Goal: Information Seeking & Learning: Learn about a topic

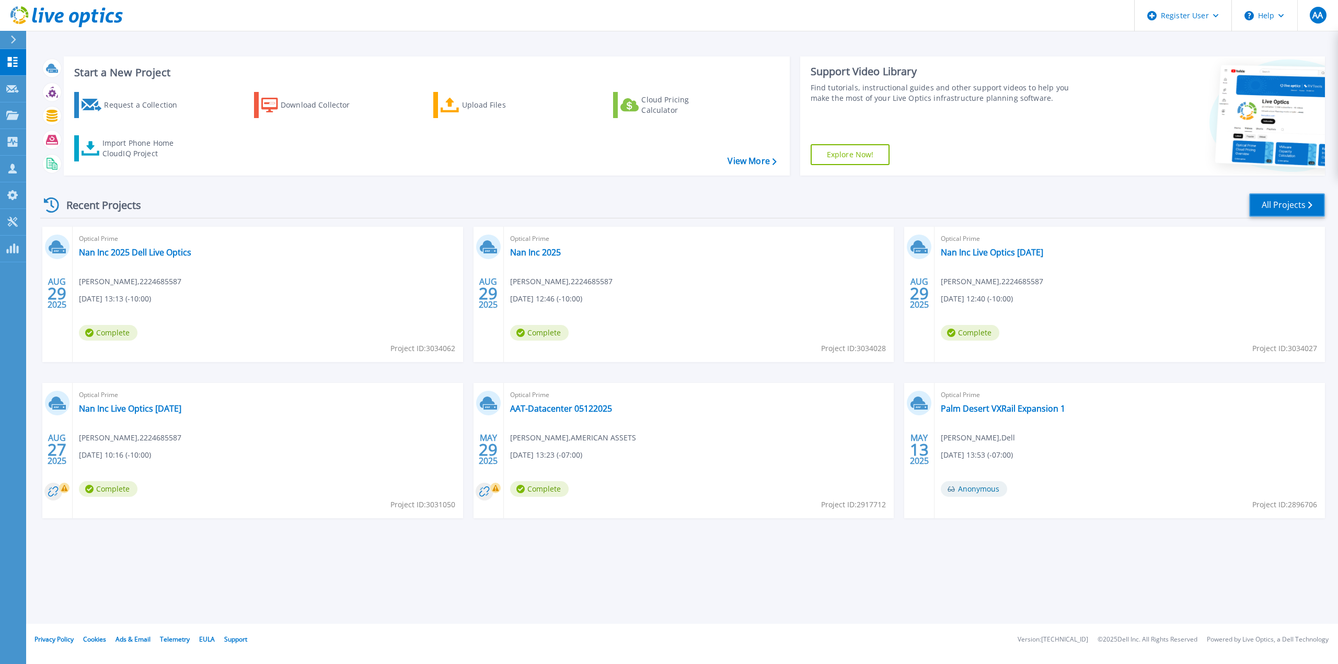
drag, startPoint x: 1288, startPoint y: 204, endPoint x: 1258, endPoint y: 200, distance: 30.5
click at [1288, 204] on link "All Projects" at bounding box center [1287, 205] width 76 height 24
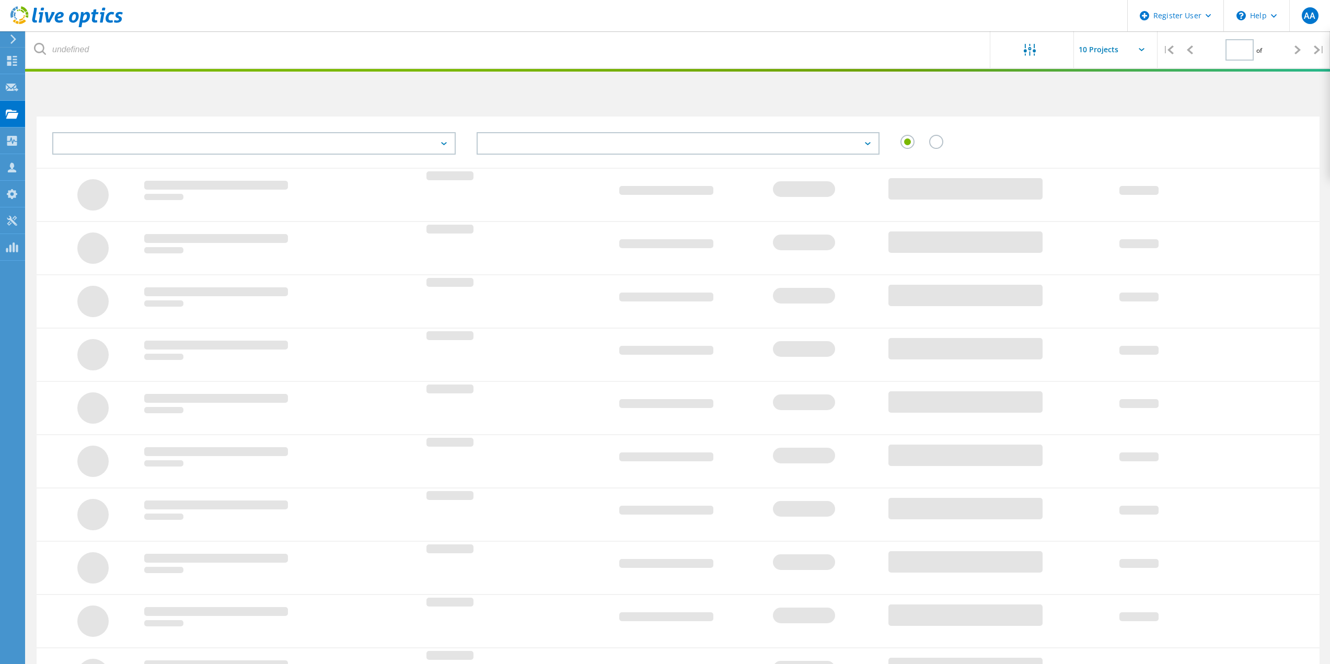
type input "1"
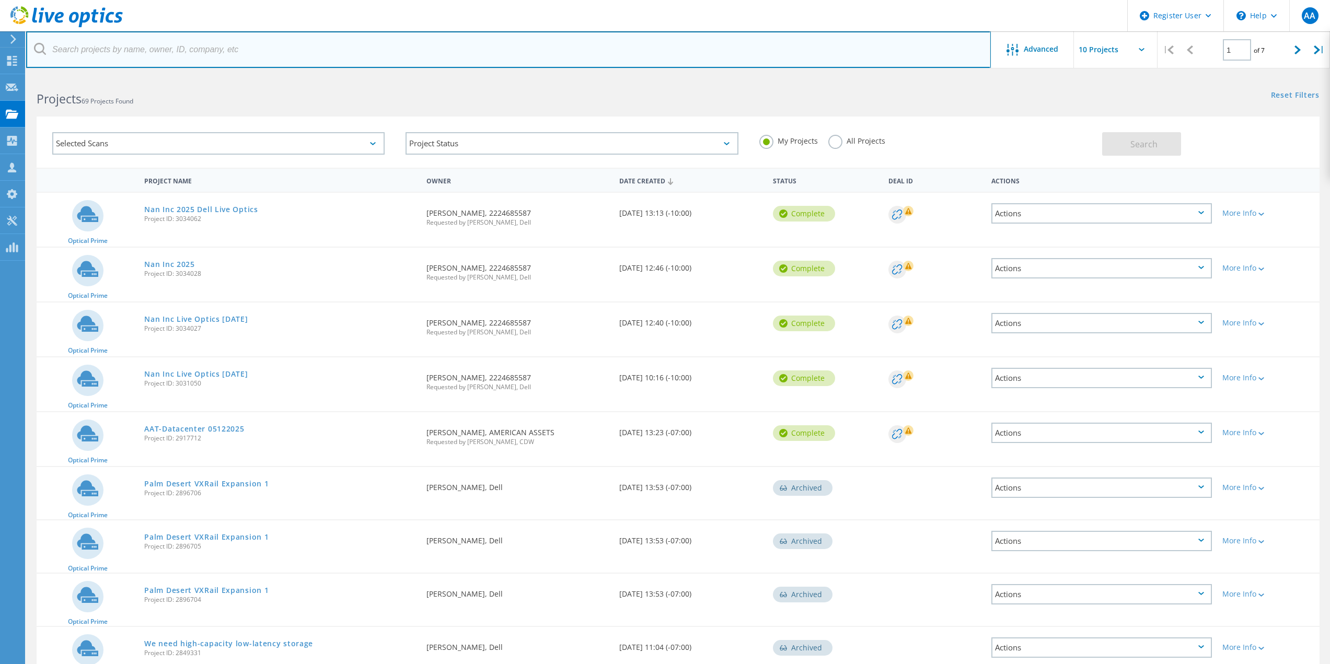
click at [282, 36] on input "text" at bounding box center [508, 49] width 965 height 37
paste input "KJohnson@nybbledata.com."
type input "KJohnson@nybbledata.com"
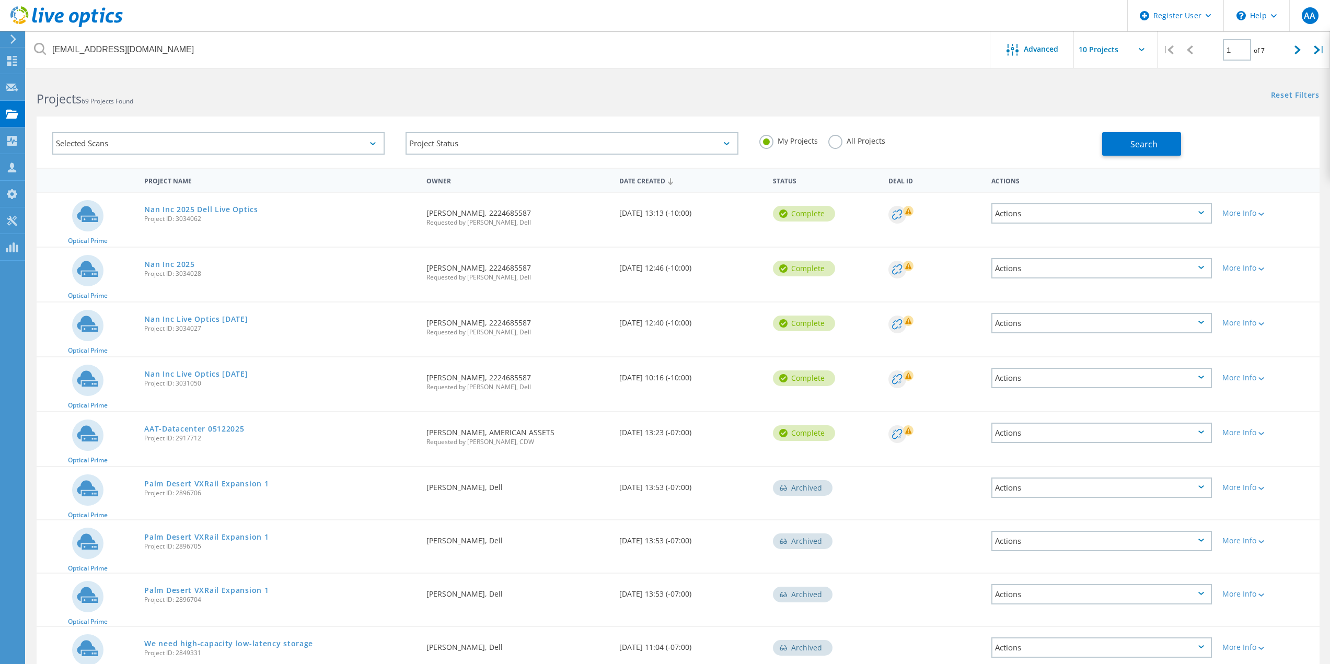
click at [362, 134] on div "Selected Scans" at bounding box center [218, 143] width 332 height 22
click at [833, 137] on label "All Projects" at bounding box center [857, 140] width 57 height 10
click at [0, 0] on input "All Projects" at bounding box center [0, 0] width 0 height 0
click at [1130, 136] on button "Search" at bounding box center [1141, 144] width 79 height 24
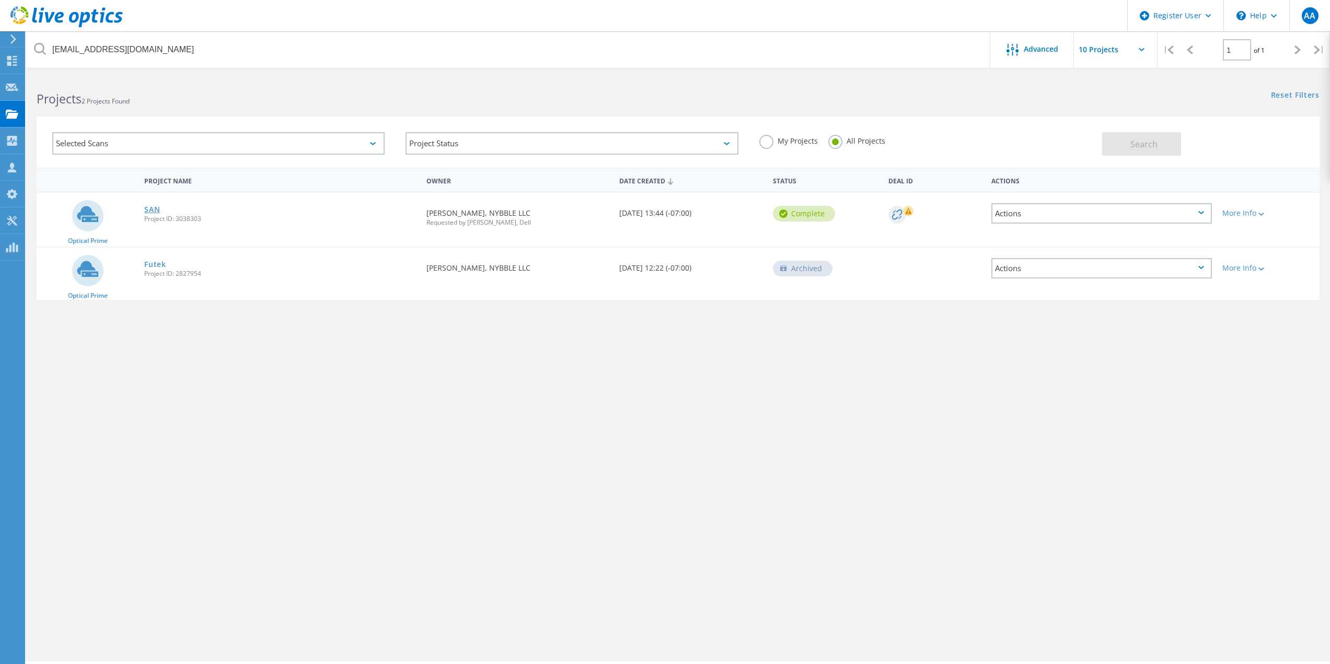
click at [147, 207] on link "SAN" at bounding box center [152, 209] width 16 height 7
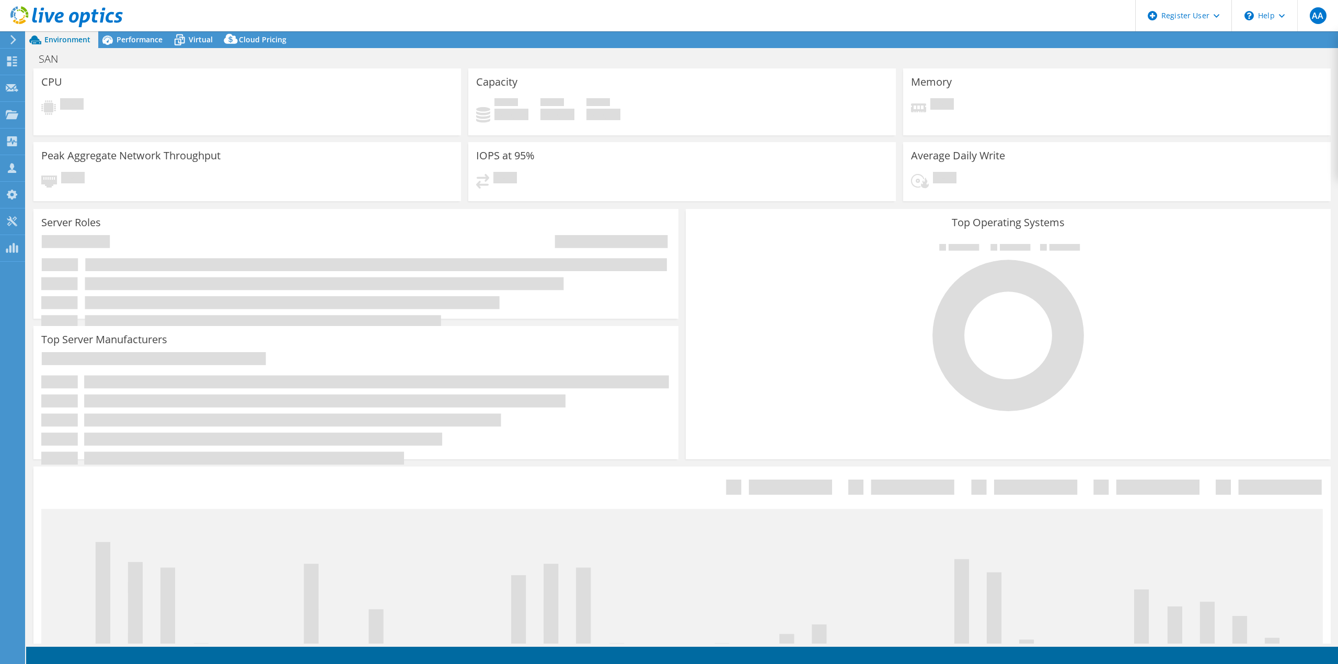
select select "USD"
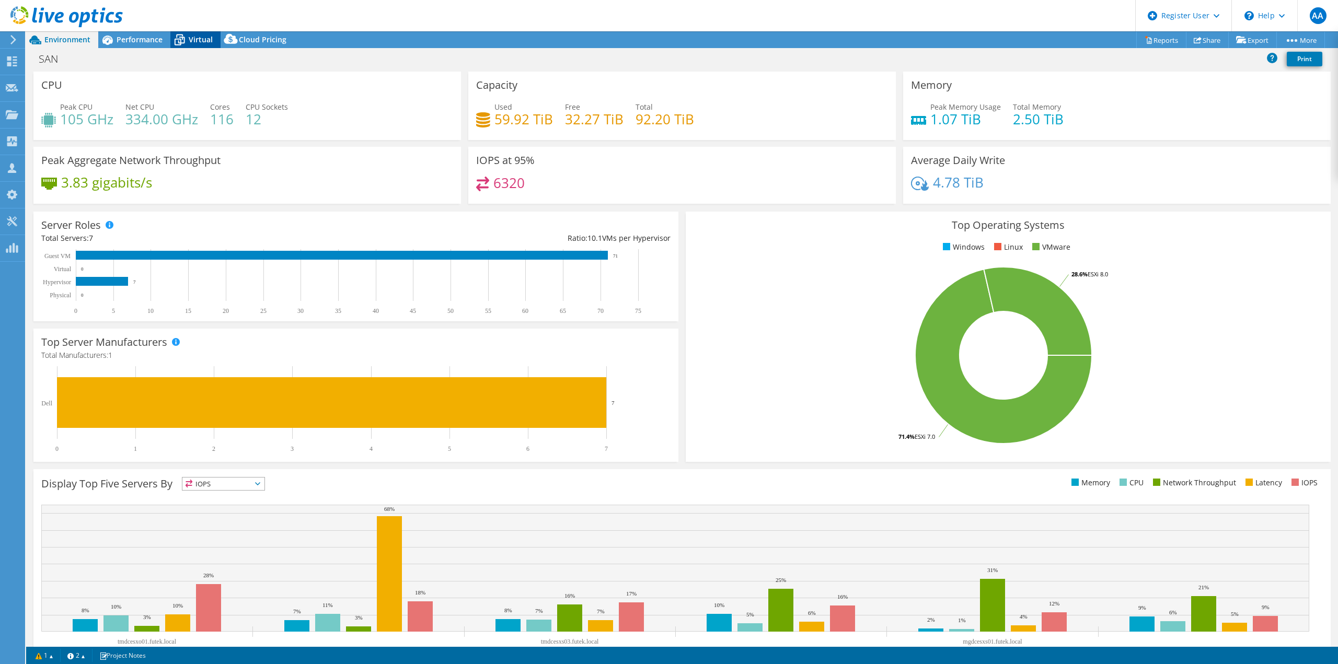
click at [170, 40] on icon at bounding box center [179, 40] width 18 height 18
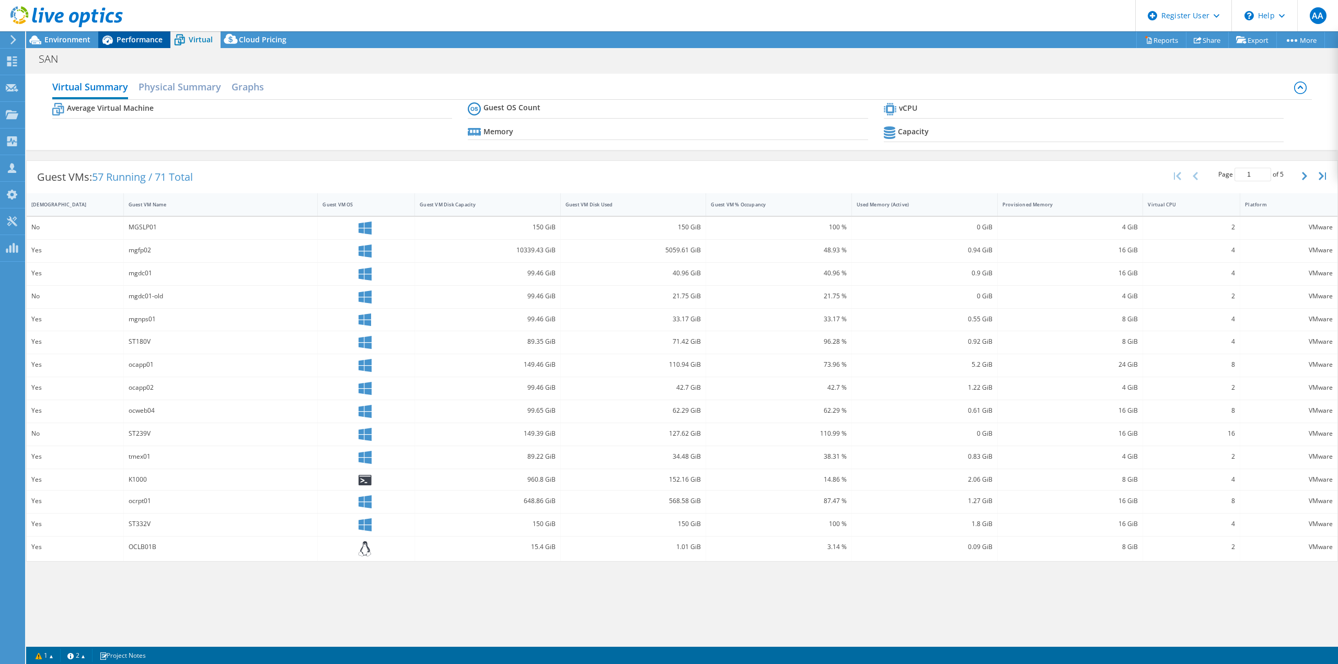
click at [151, 40] on span "Performance" at bounding box center [140, 40] width 46 height 10
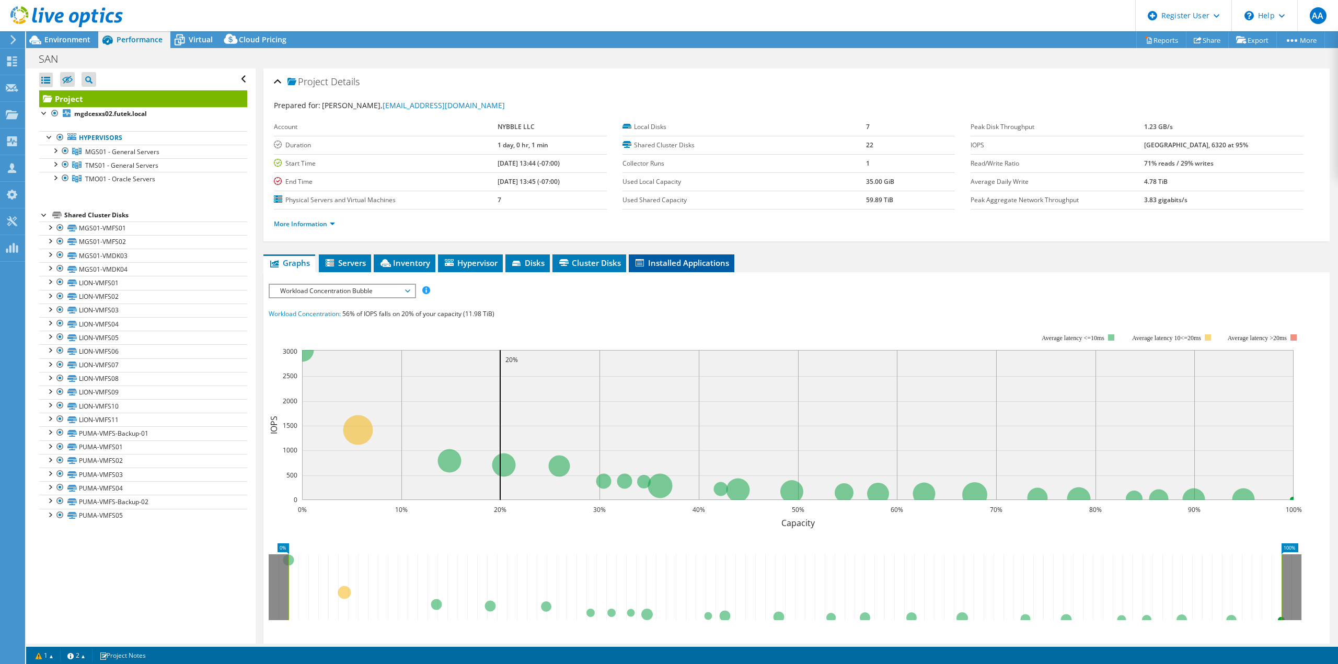
click at [657, 262] on span "Installed Applications" at bounding box center [681, 263] width 95 height 10
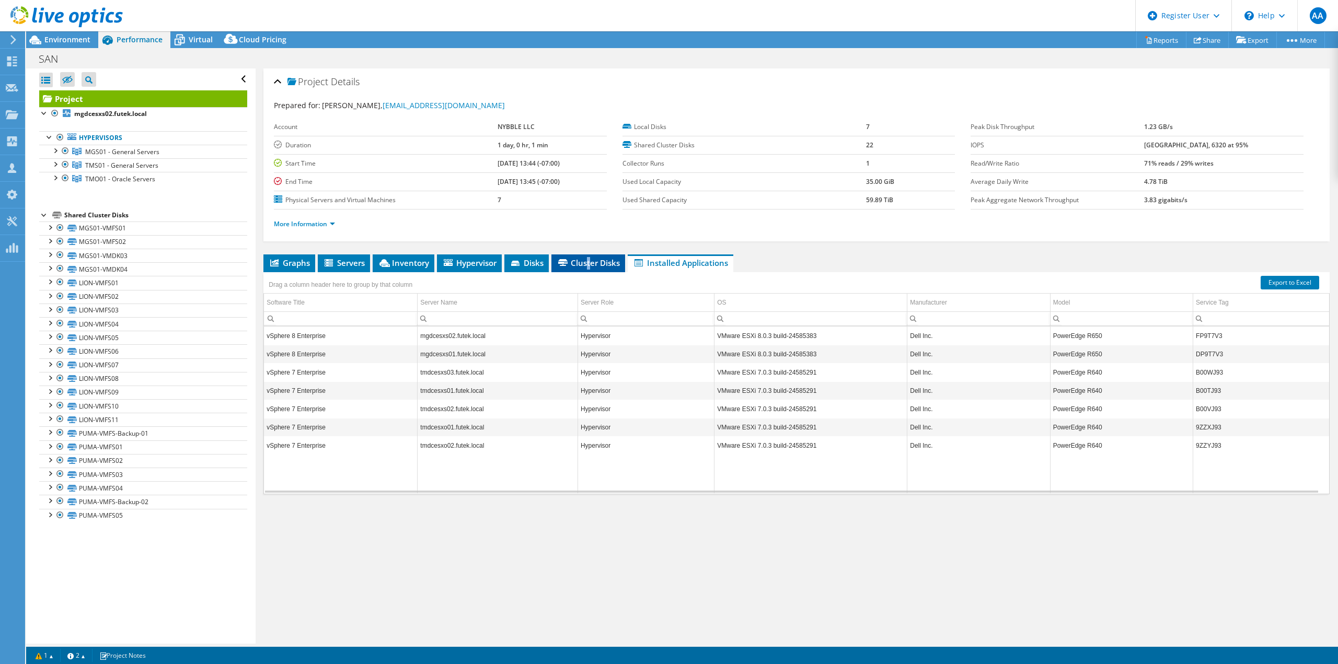
click at [589, 258] on span "Cluster Disks" at bounding box center [588, 263] width 63 height 10
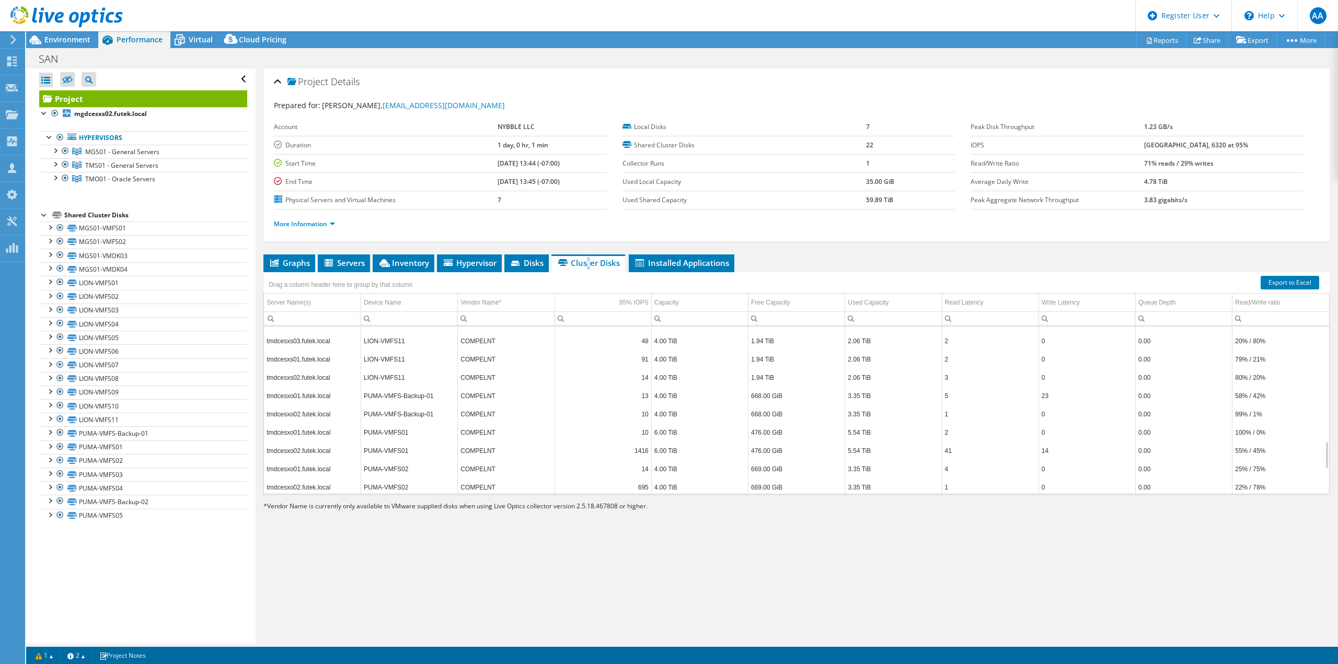
scroll to position [840, 0]
click at [516, 259] on span "Disks" at bounding box center [527, 263] width 34 height 10
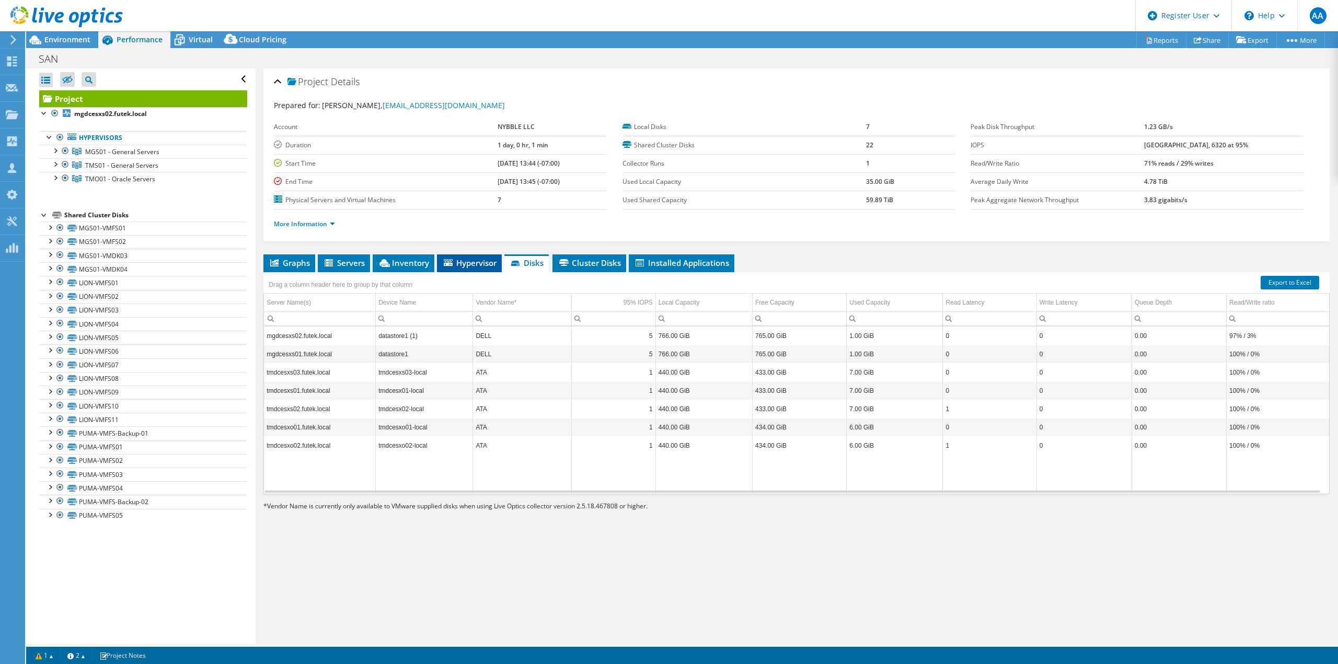
click at [476, 265] on span "Hypervisor" at bounding box center [469, 263] width 54 height 10
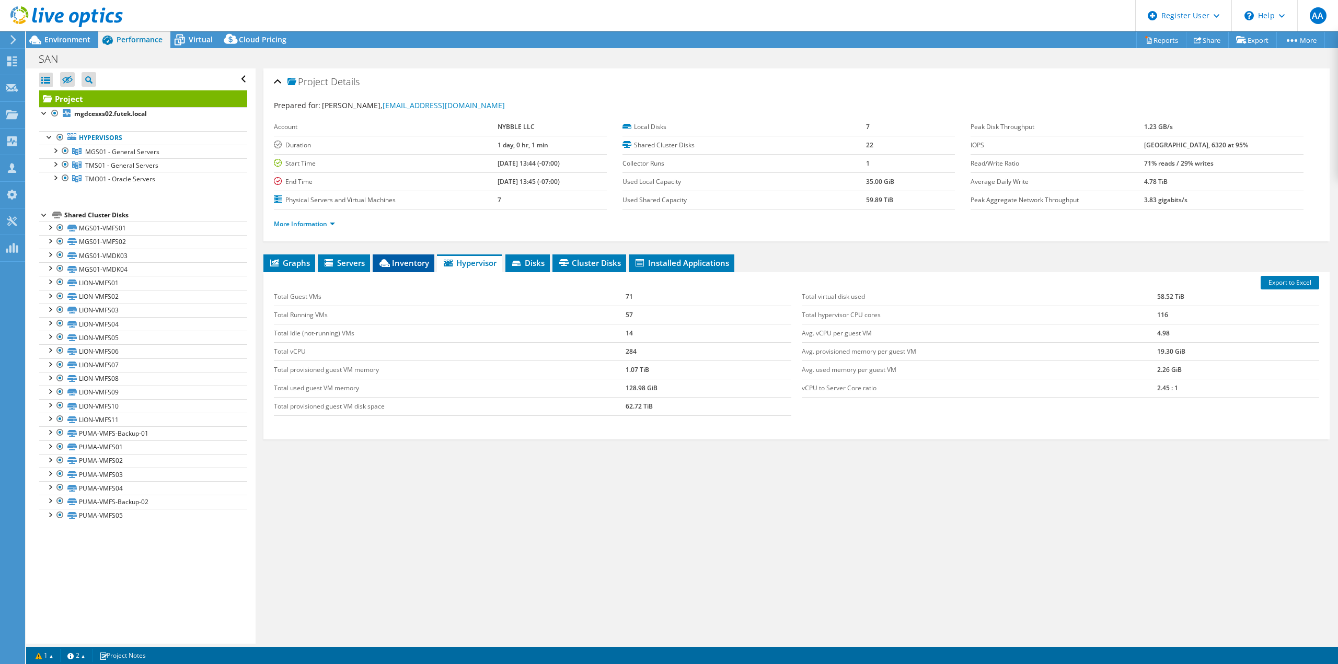
click at [403, 259] on span "Inventory" at bounding box center [403, 263] width 51 height 10
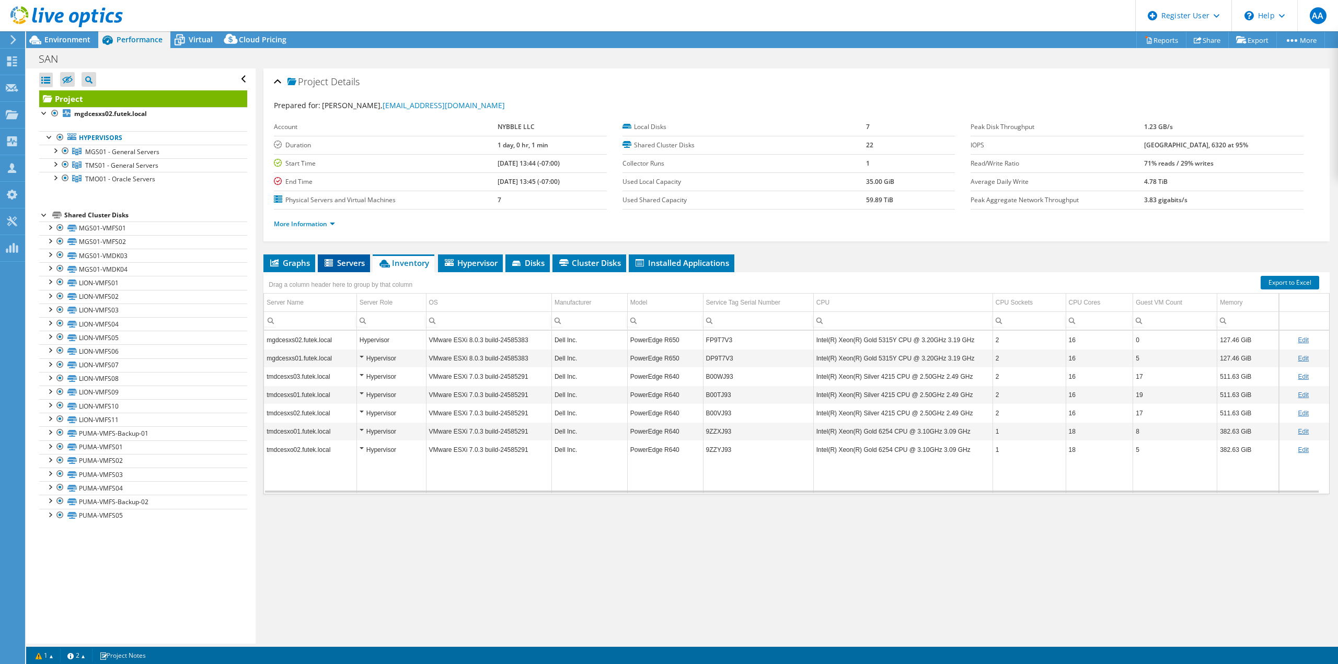
click at [352, 270] on li "Servers" at bounding box center [344, 264] width 52 height 18
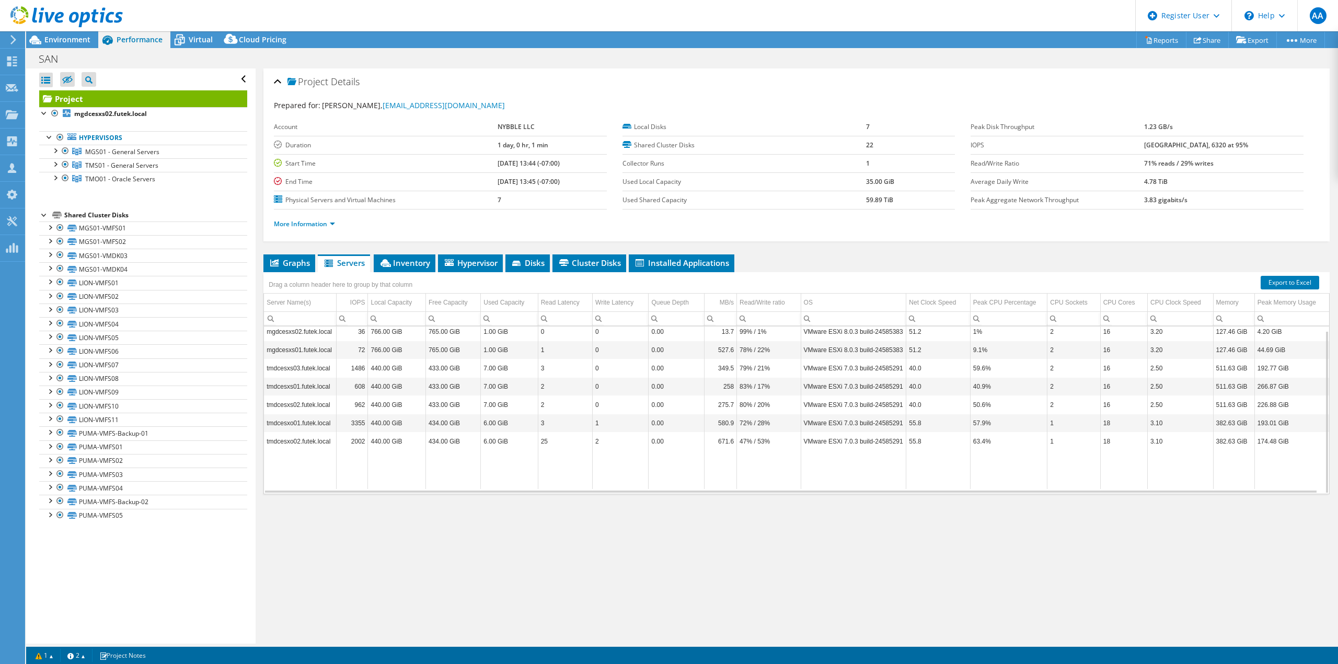
scroll to position [0, 0]
click at [305, 259] on span "Graphs" at bounding box center [289, 263] width 41 height 10
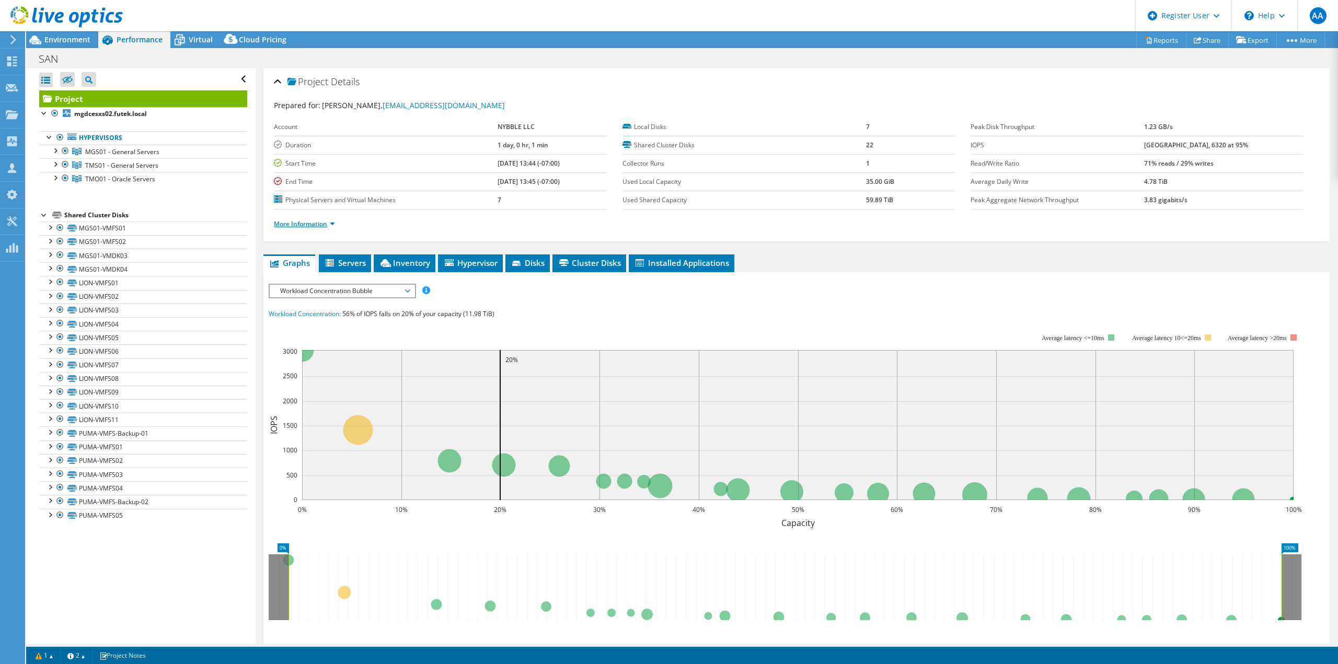
click at [309, 225] on link "More Information" at bounding box center [304, 224] width 61 height 9
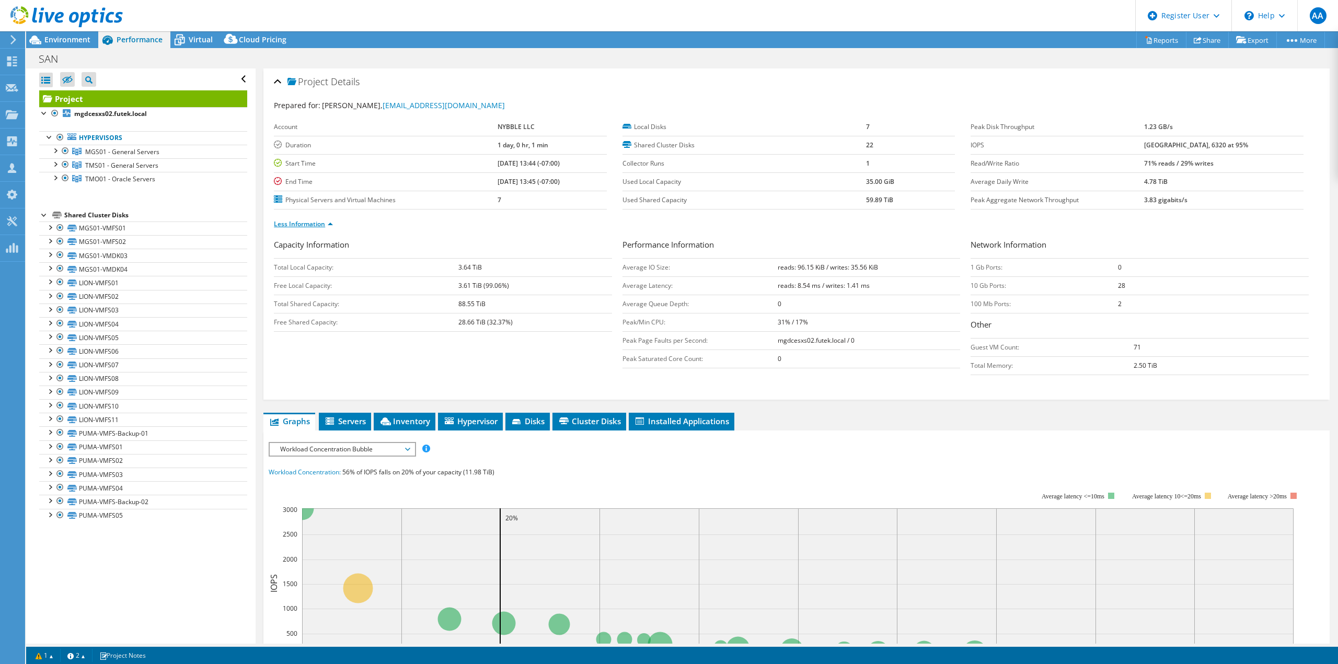
click at [326, 226] on link "Less Information" at bounding box center [303, 224] width 59 height 9
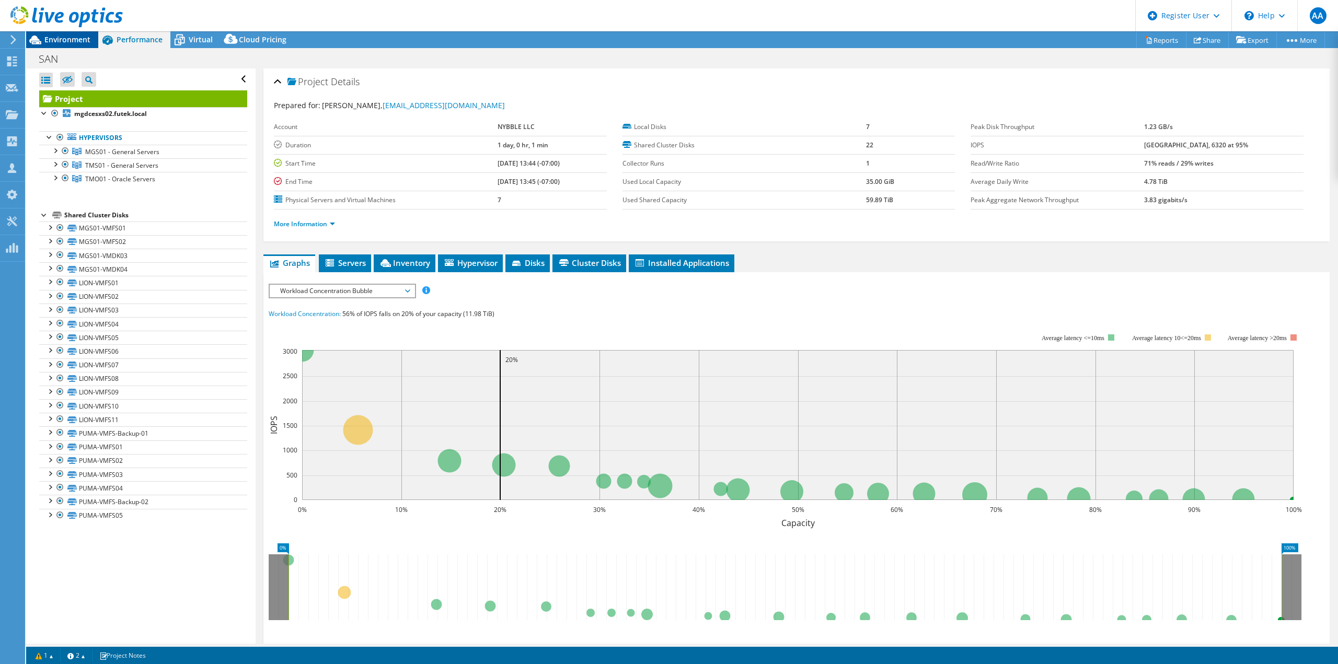
click at [65, 41] on span "Environment" at bounding box center [67, 40] width 46 height 10
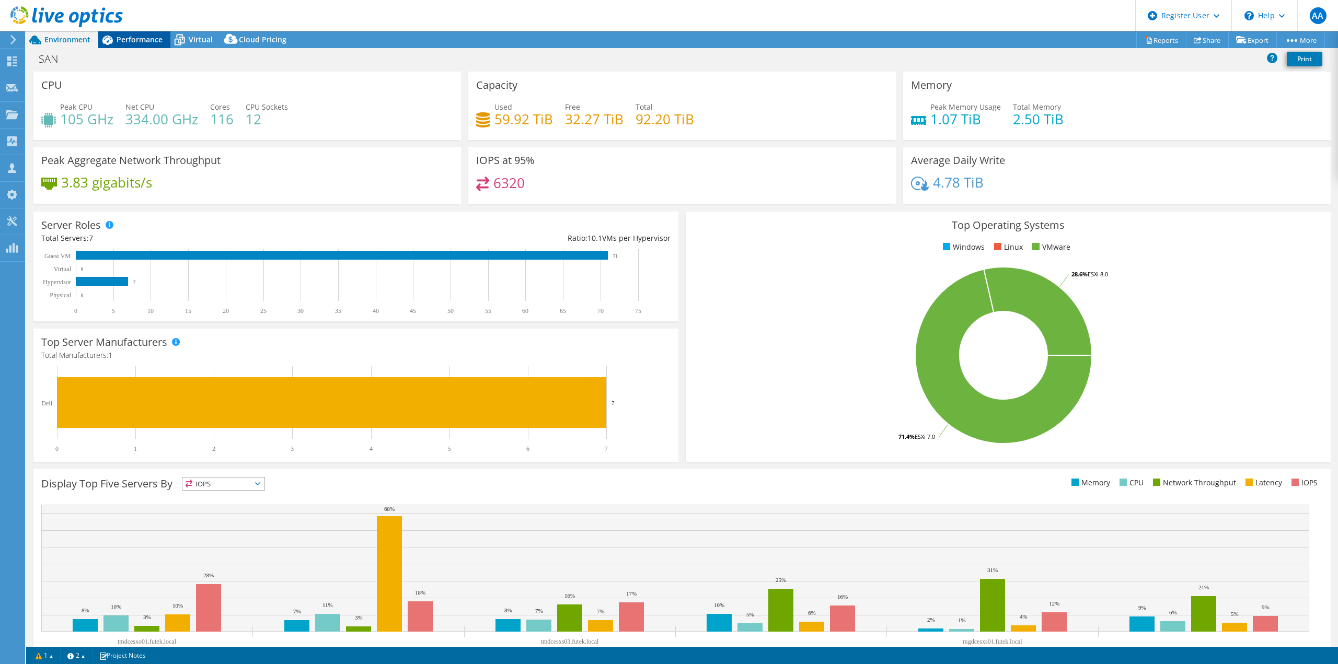
click at [123, 38] on span "Performance" at bounding box center [140, 40] width 46 height 10
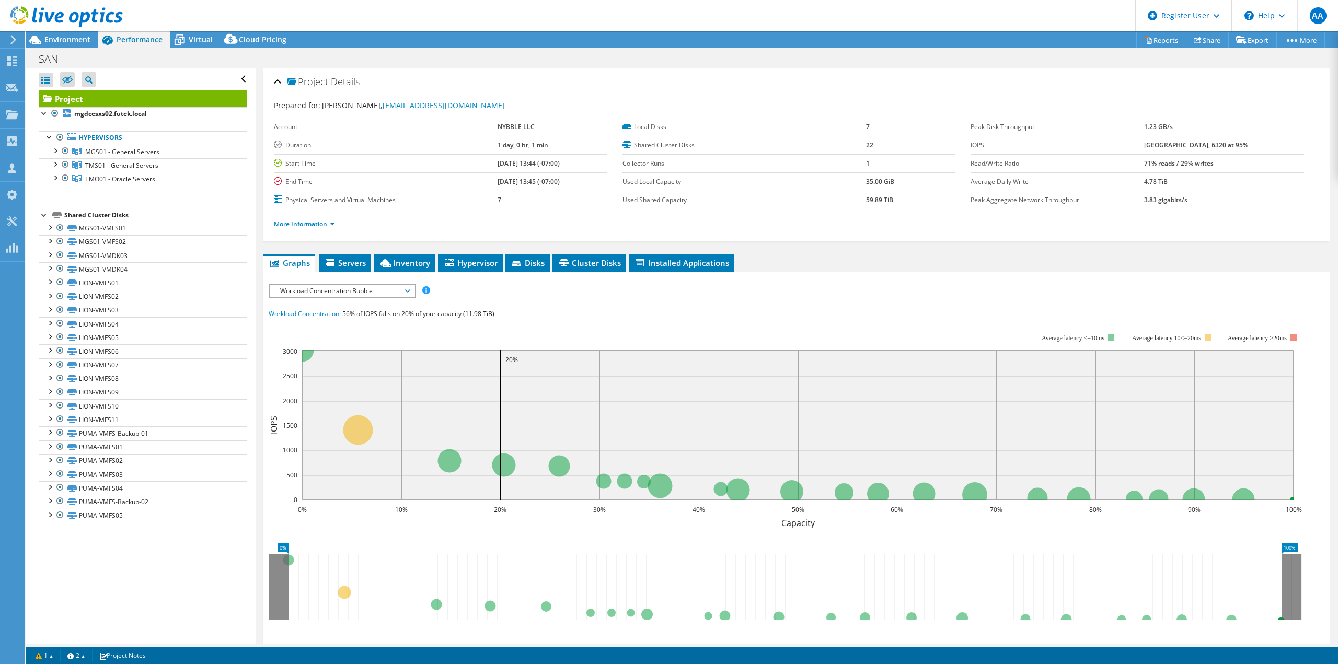
click at [320, 225] on link "More Information" at bounding box center [304, 224] width 61 height 9
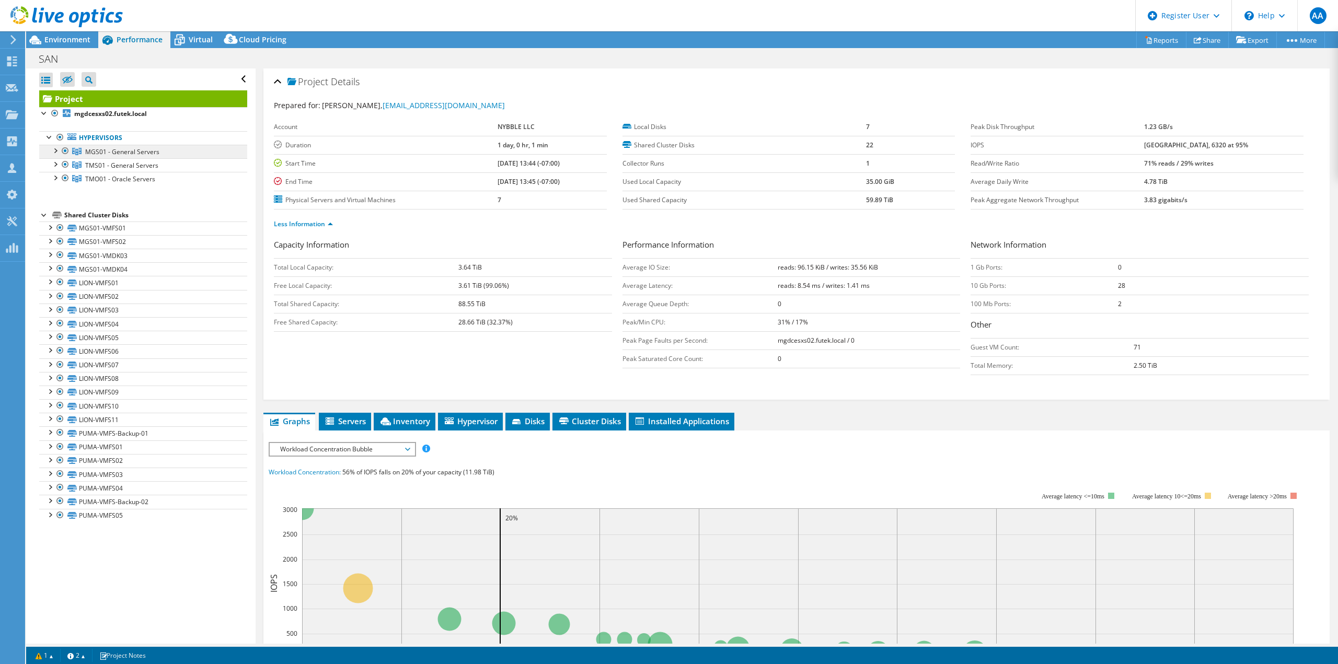
click at [114, 155] on span "MGS01 - General Servers" at bounding box center [122, 151] width 74 height 9
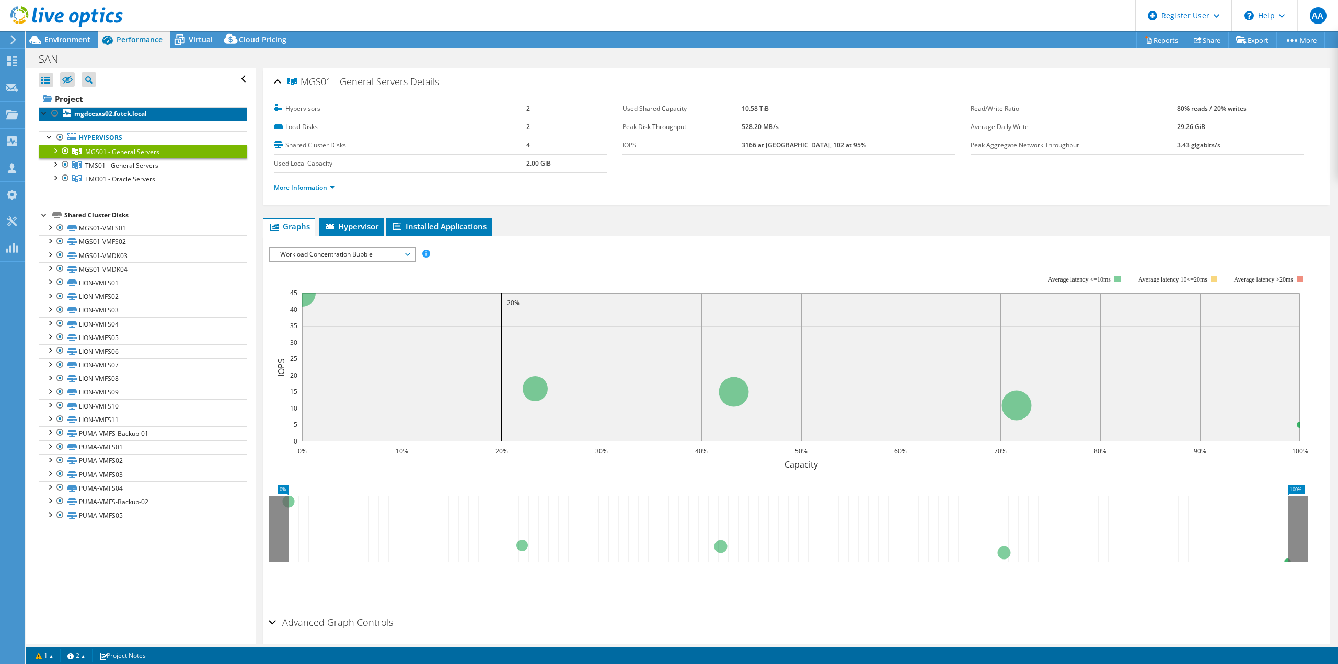
click at [137, 113] on b "mgdcesxs02.futek.local" at bounding box center [110, 113] width 73 height 9
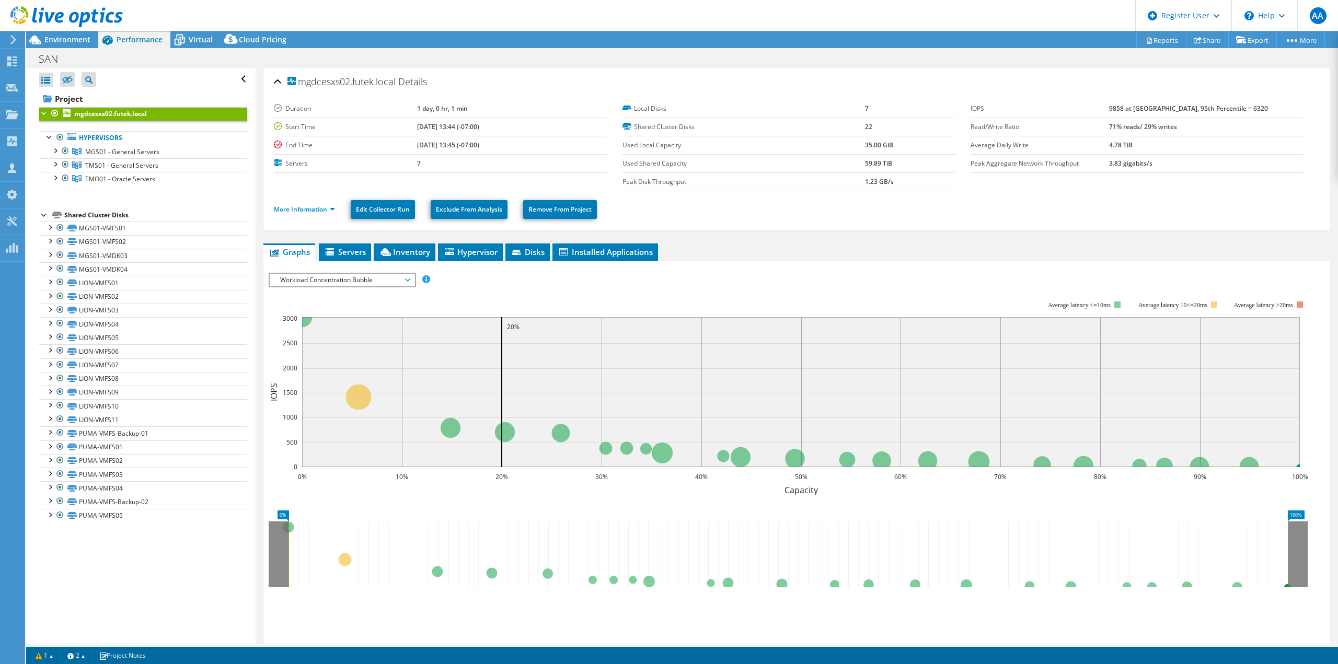
click at [188, 49] on div "SAN Print" at bounding box center [682, 58] width 1312 height 19
click at [191, 45] on div "Virtual" at bounding box center [195, 39] width 50 height 17
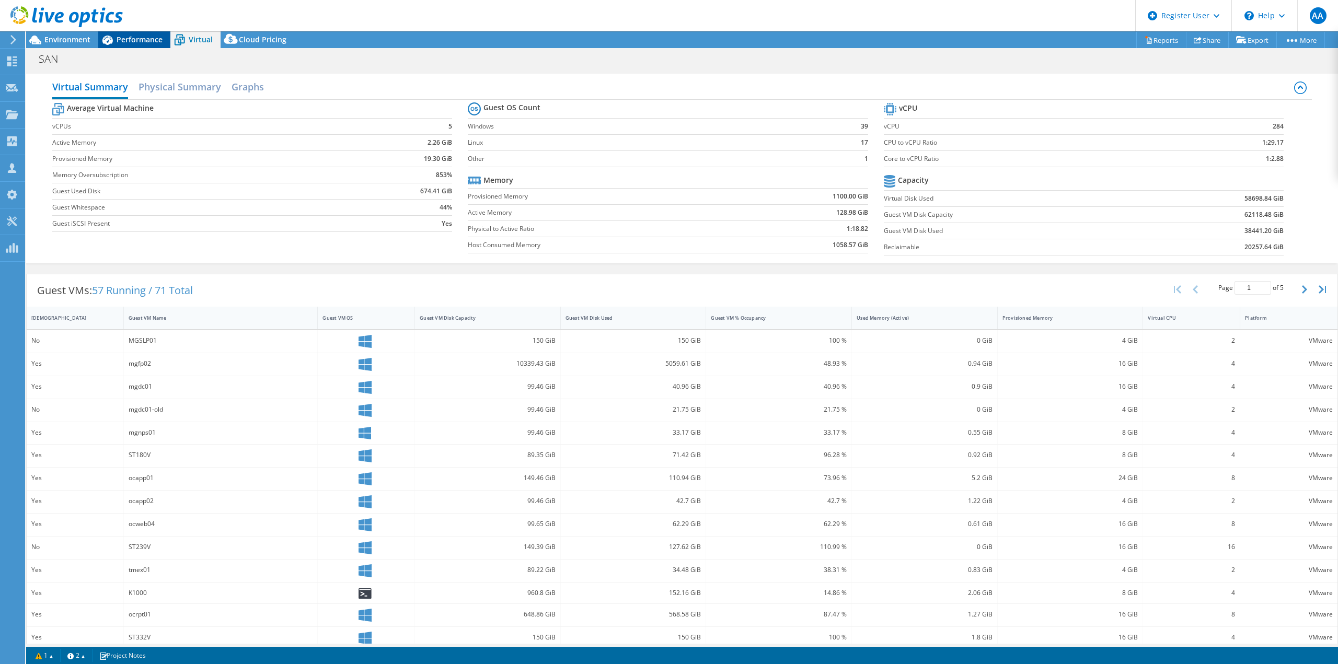
click at [128, 37] on span "Performance" at bounding box center [140, 40] width 46 height 10
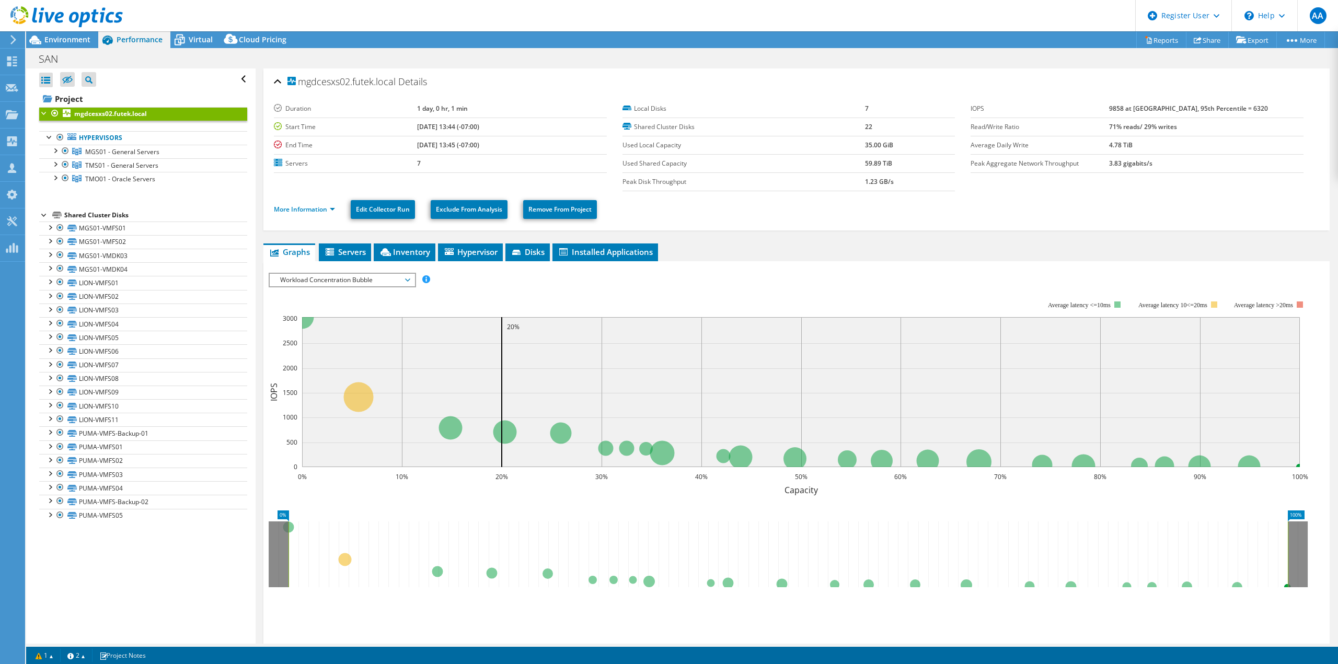
click at [245, 28] on header "AA Dell User Ahmed Alakwaa Ahmed.Alakwaa@dell.com Dell My Profile Log Out \n He…" at bounding box center [669, 15] width 1338 height 31
click at [250, 34] on div "Cloud Pricing" at bounding box center [258, 39] width 74 height 17
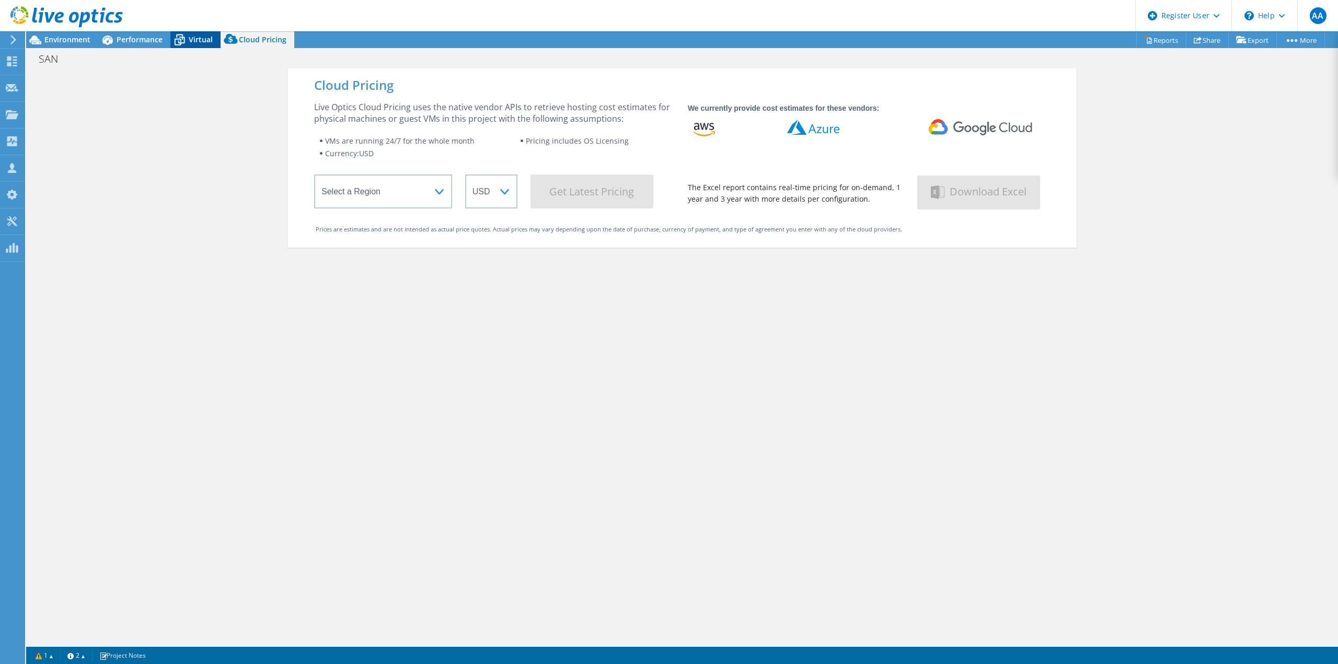
drag, startPoint x: 220, startPoint y: 34, endPoint x: 212, endPoint y: 36, distance: 8.0
click at [213, 35] on div "Environment Performance Virtual Upgrades Cloud Pricing" at bounding box center [160, 39] width 268 height 17
click at [212, 36] on span "Virtual" at bounding box center [201, 40] width 24 height 10
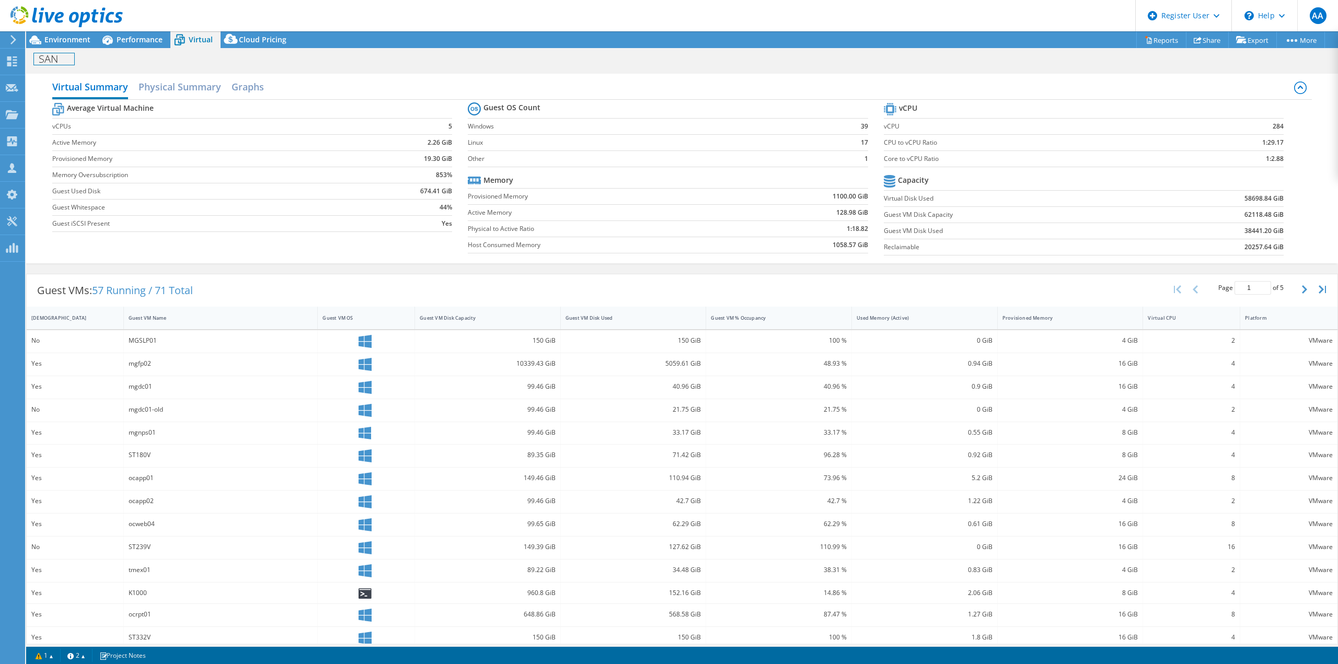
click at [67, 55] on h1 "SAN" at bounding box center [54, 59] width 40 height 12
click at [127, 42] on span "Performance" at bounding box center [140, 40] width 46 height 10
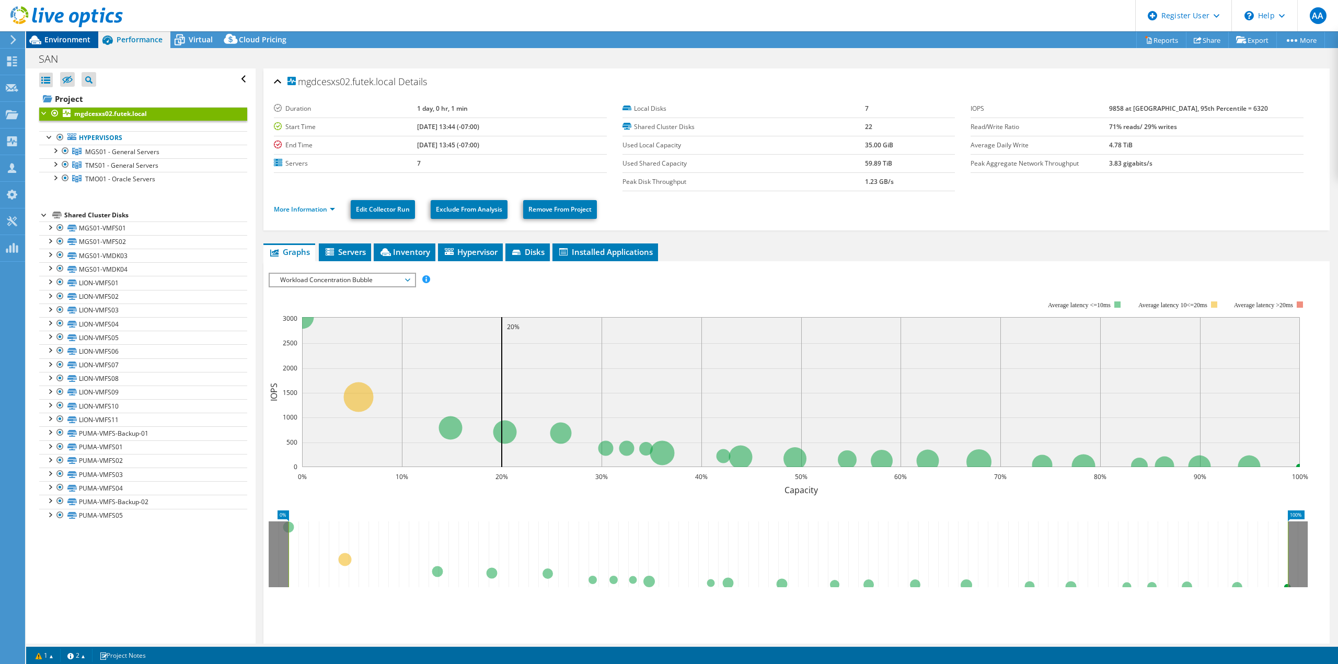
click at [72, 42] on span "Environment" at bounding box center [67, 40] width 46 height 10
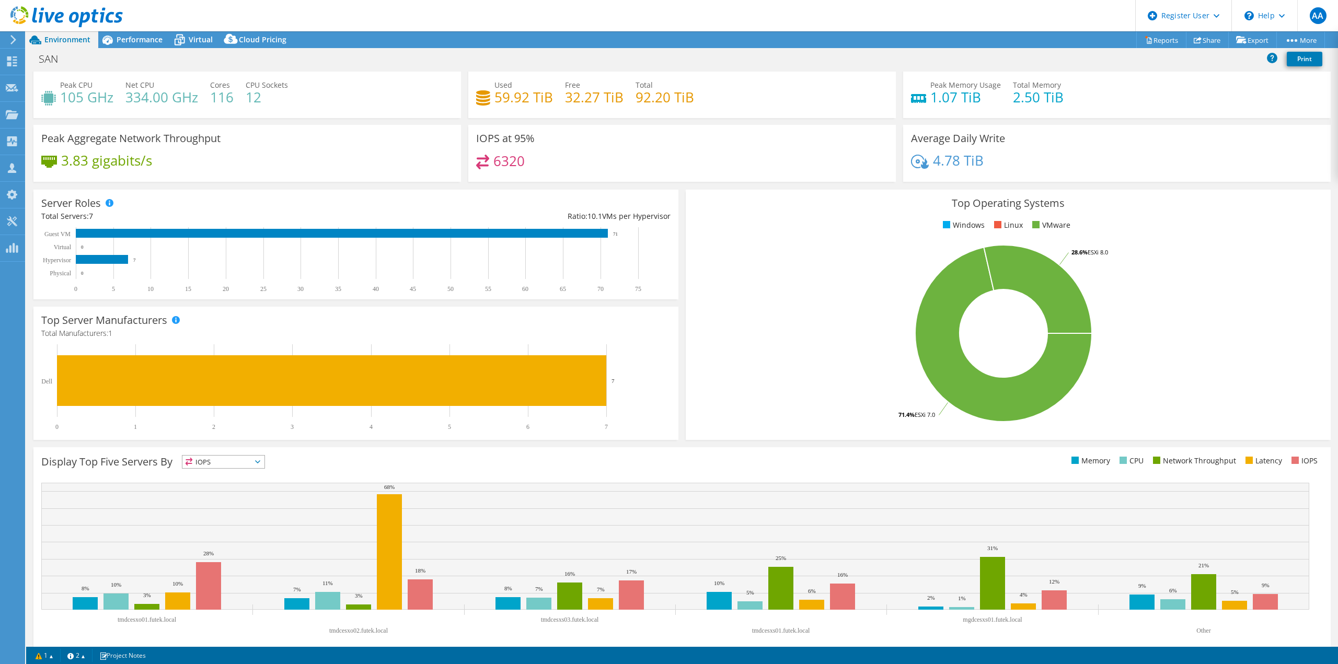
scroll to position [33, 0]
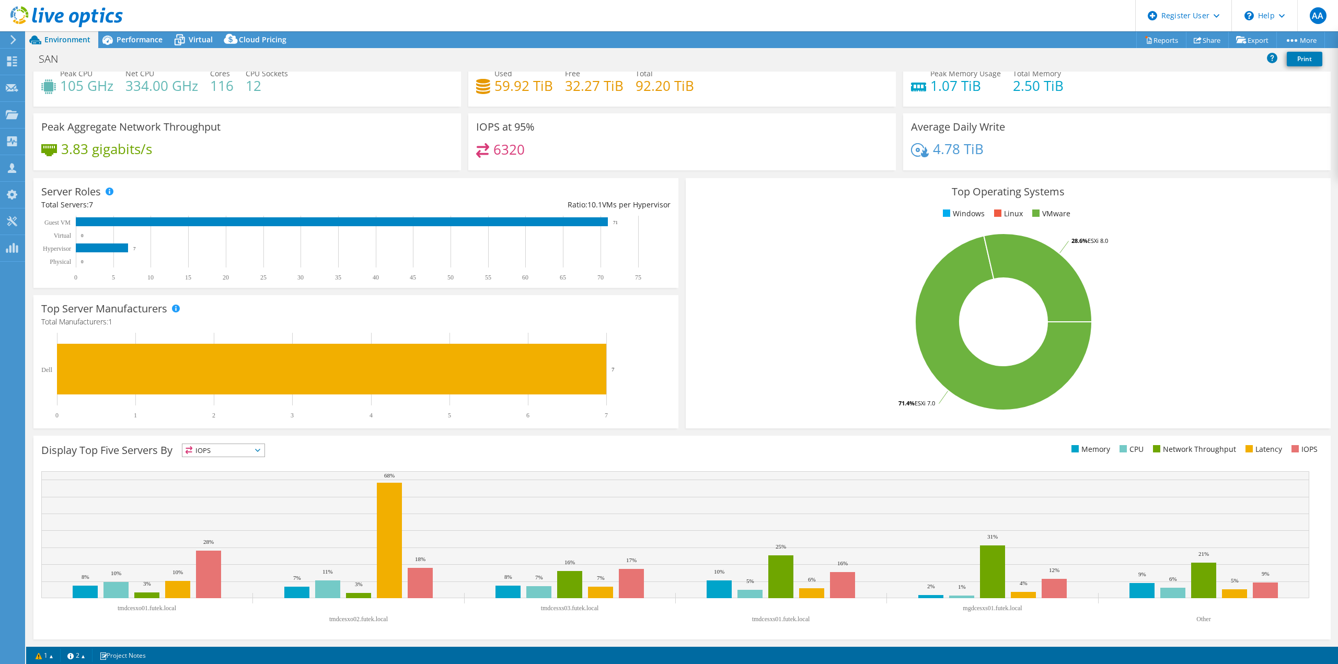
click at [231, 453] on span "IOPS" at bounding box center [223, 450] width 82 height 13
click at [225, 519] on li "Latency" at bounding box center [223, 522] width 82 height 15
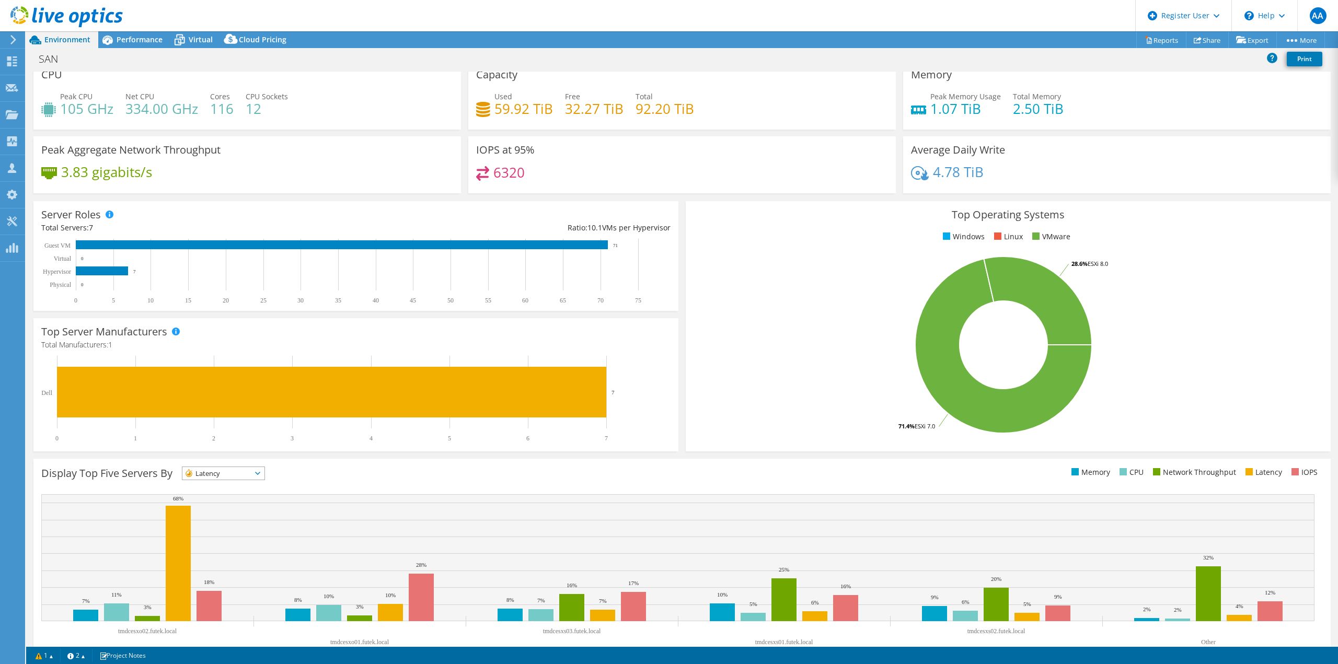
scroll to position [0, 0]
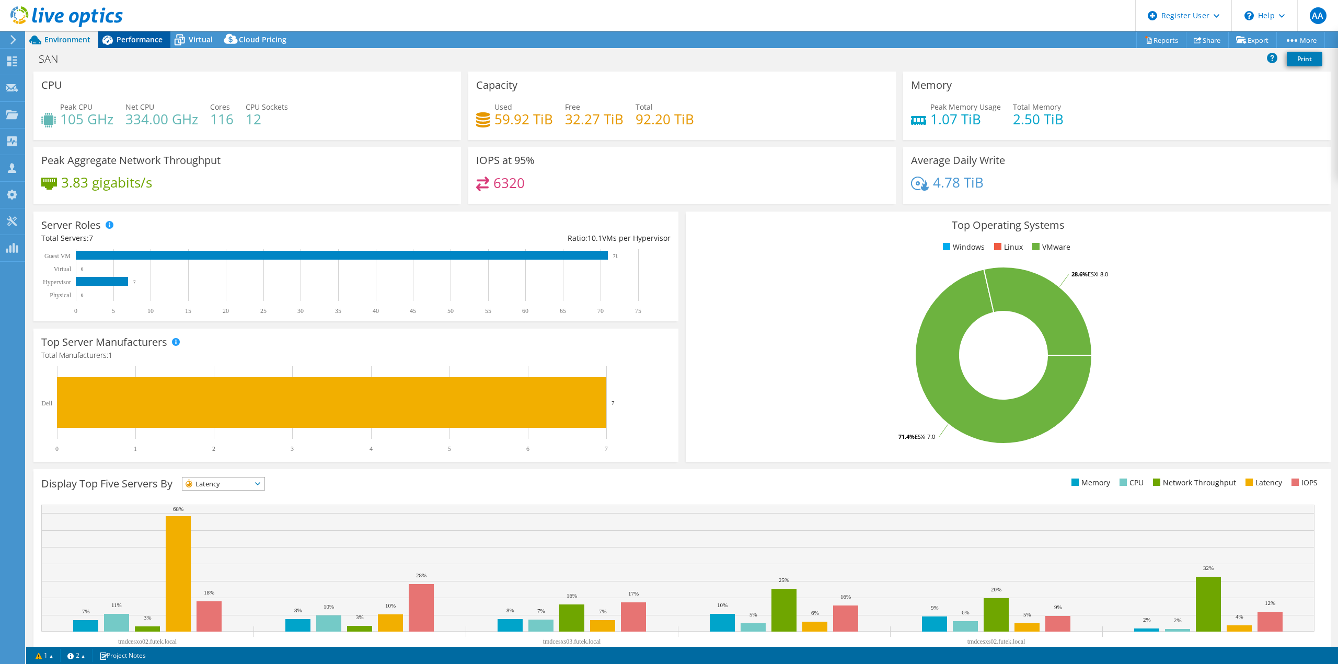
click at [123, 45] on div "Performance" at bounding box center [134, 39] width 72 height 17
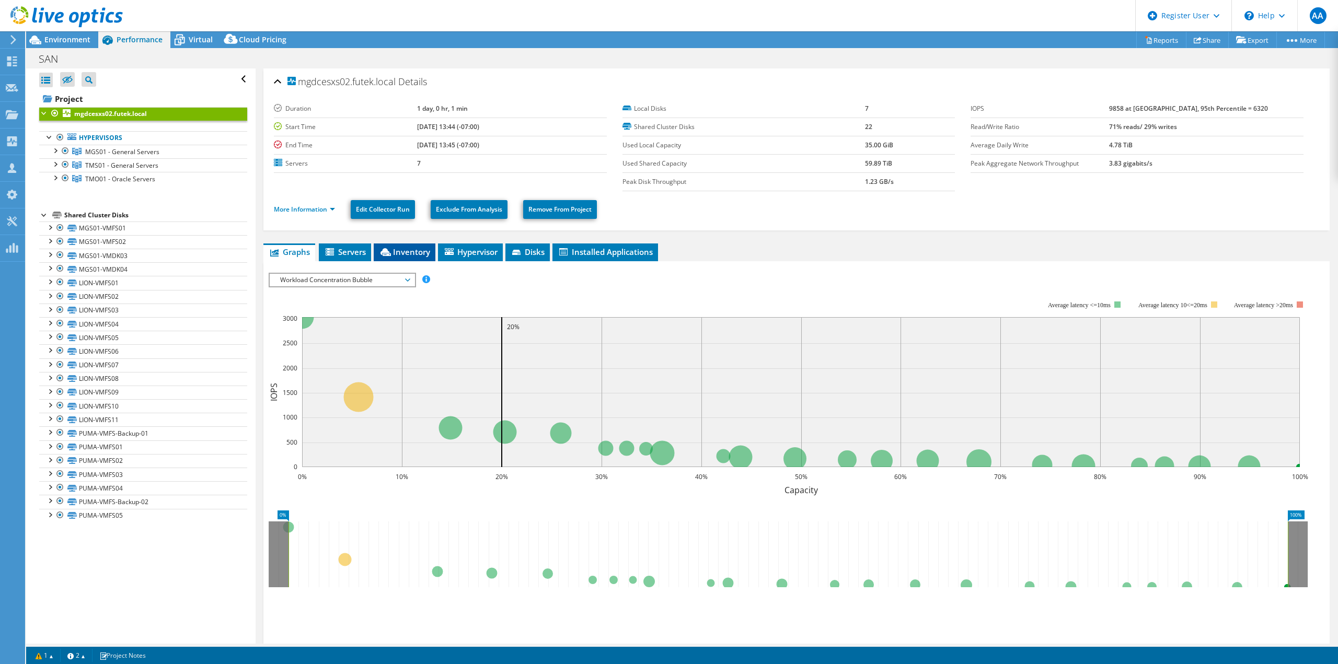
click at [431, 248] on li "Inventory" at bounding box center [405, 253] width 62 height 18
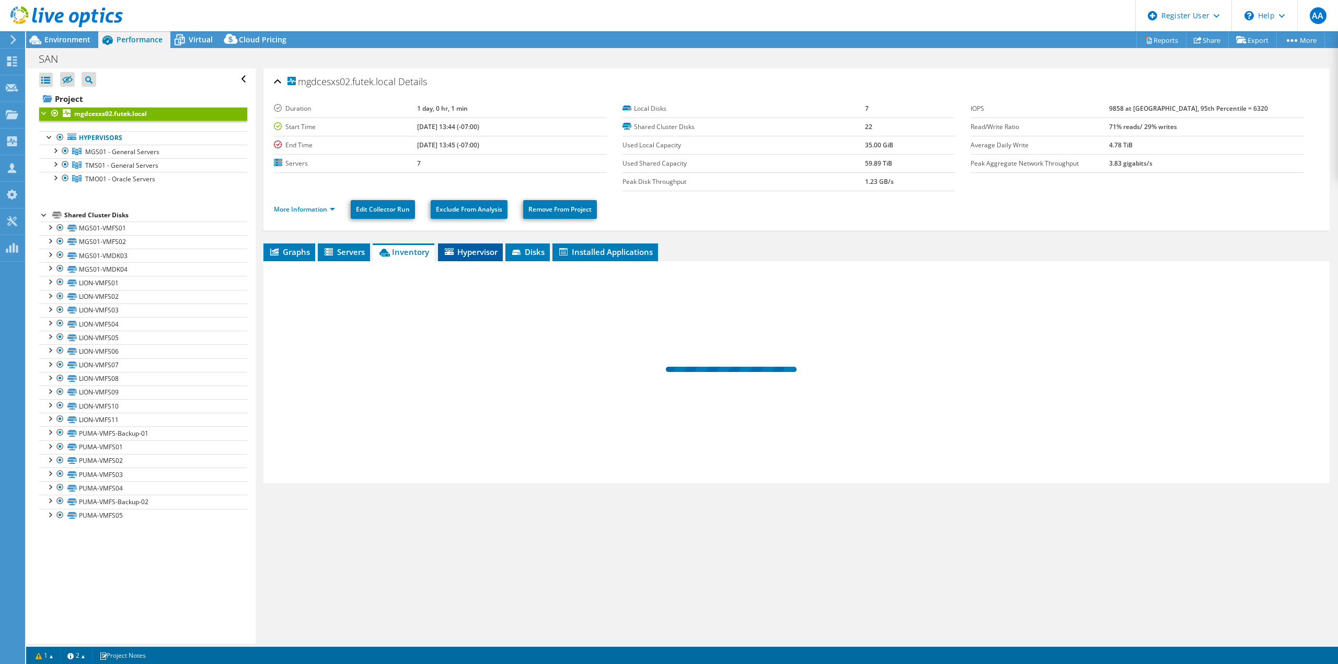
click at [476, 250] on span "Hypervisor" at bounding box center [470, 252] width 54 height 10
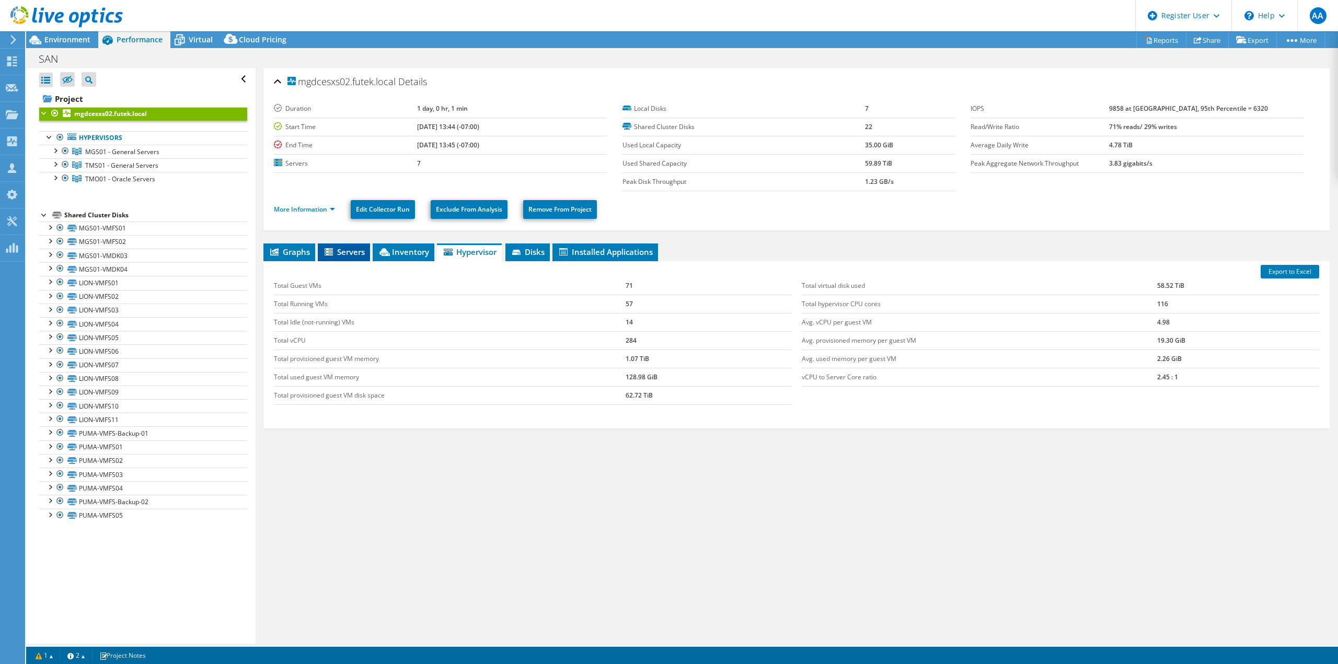
click at [353, 254] on span "Servers" at bounding box center [344, 252] width 42 height 10
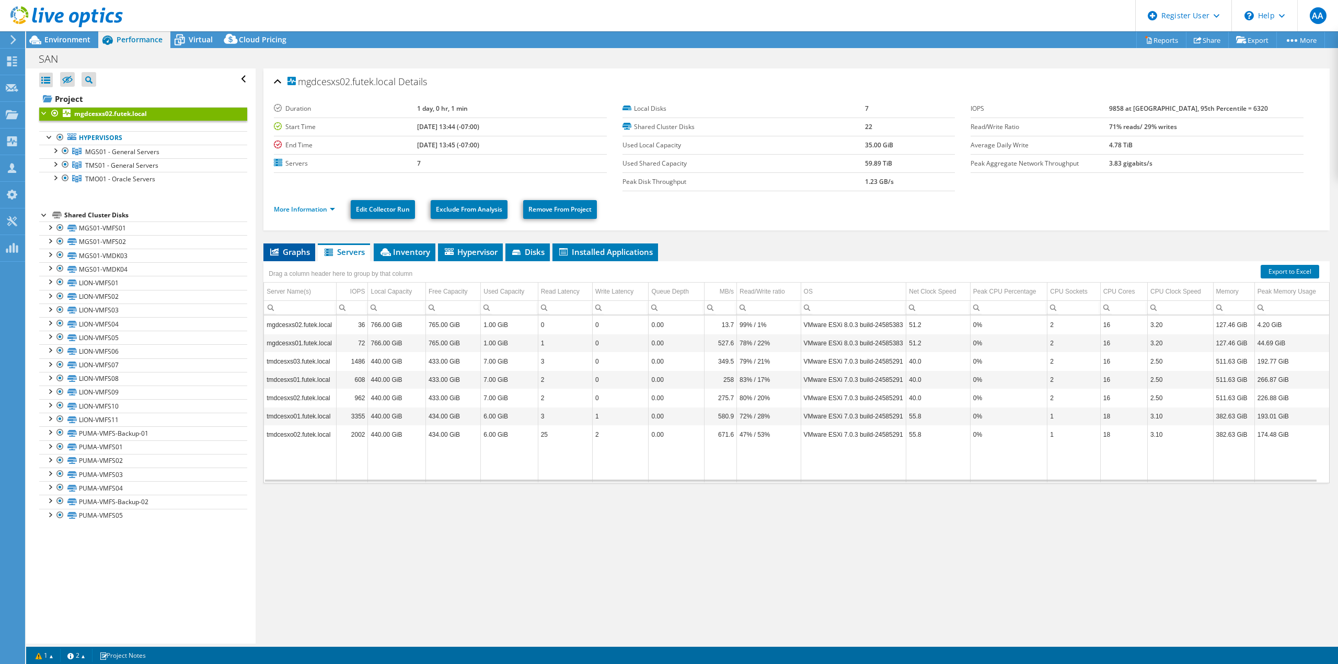
click at [305, 255] on span "Graphs" at bounding box center [289, 252] width 41 height 10
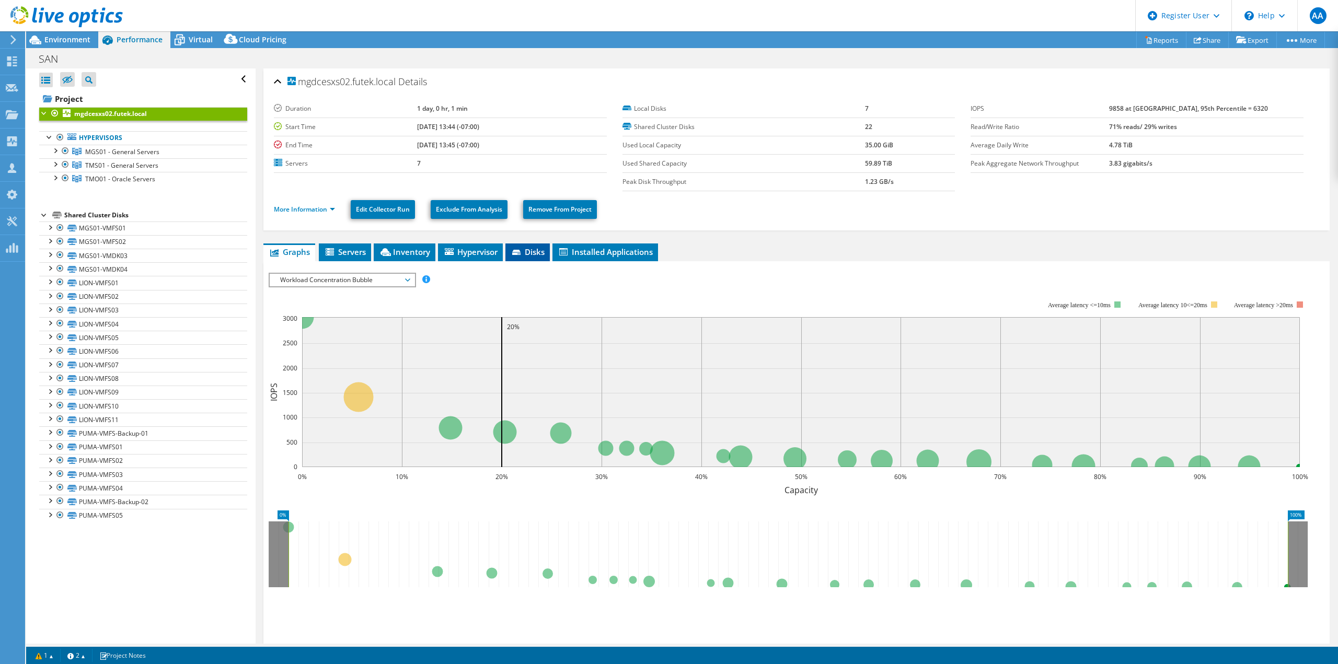
click at [537, 249] on span "Disks" at bounding box center [528, 252] width 34 height 10
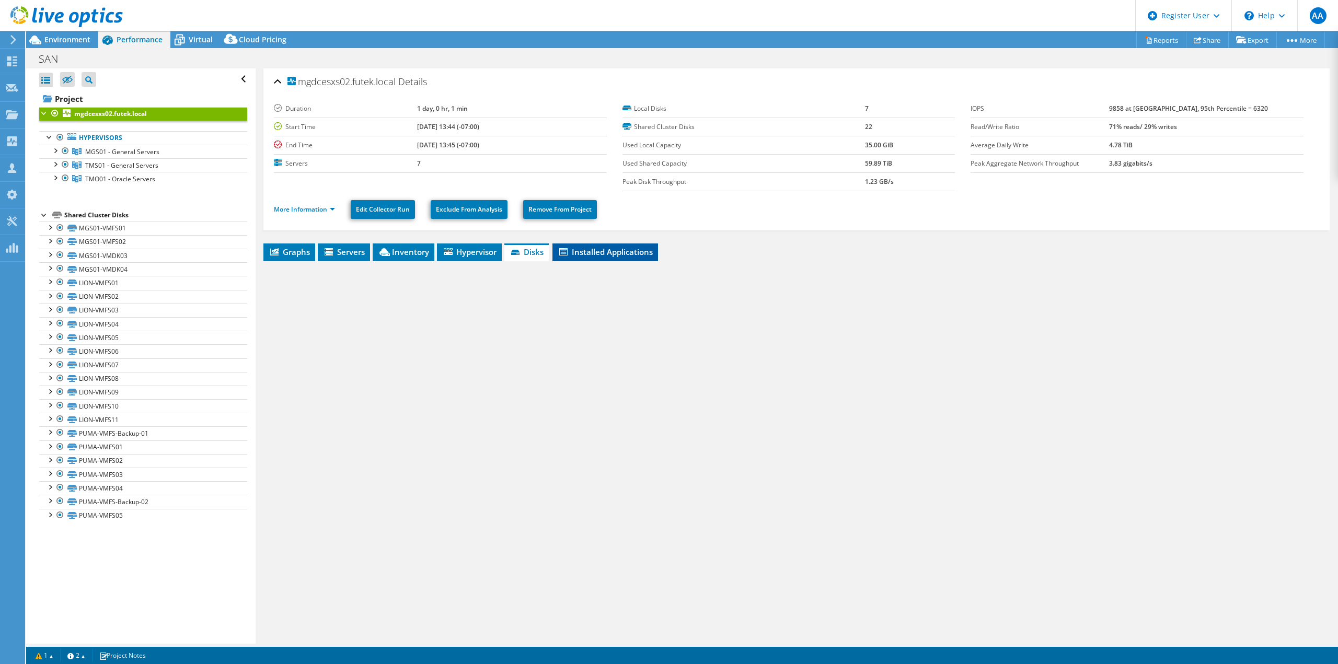
click at [595, 250] on span "Installed Applications" at bounding box center [605, 252] width 95 height 10
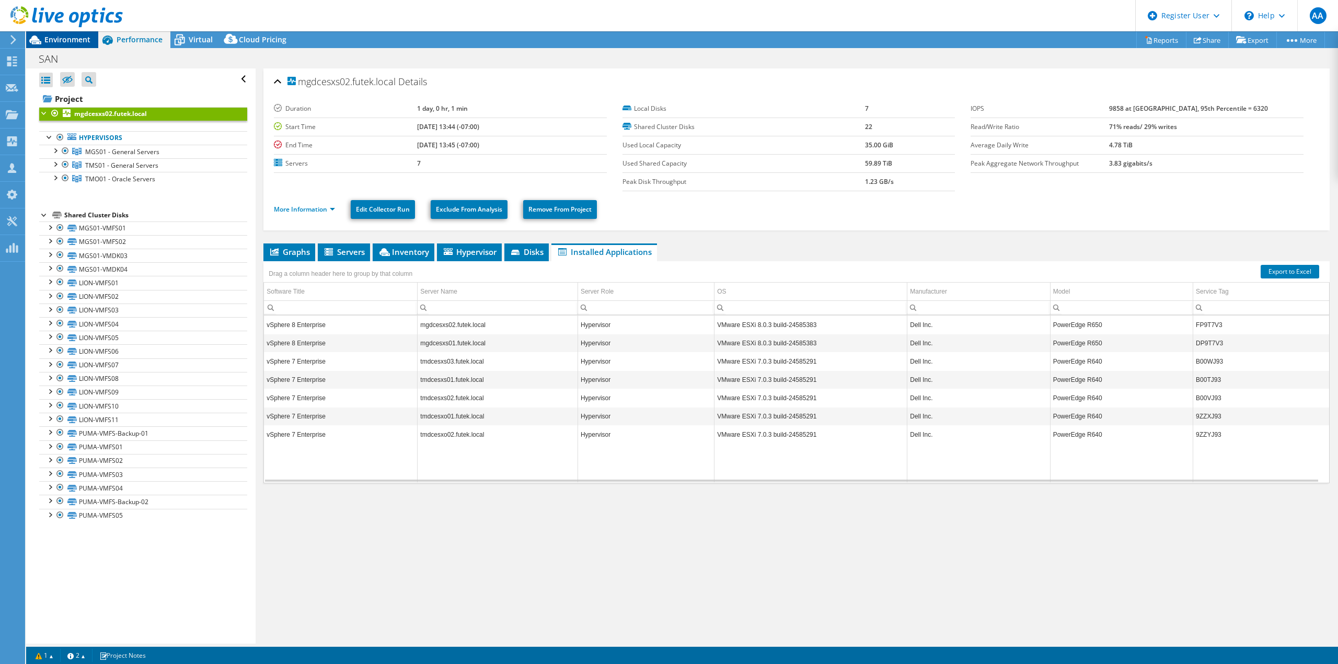
click at [31, 38] on icon at bounding box center [35, 40] width 18 height 18
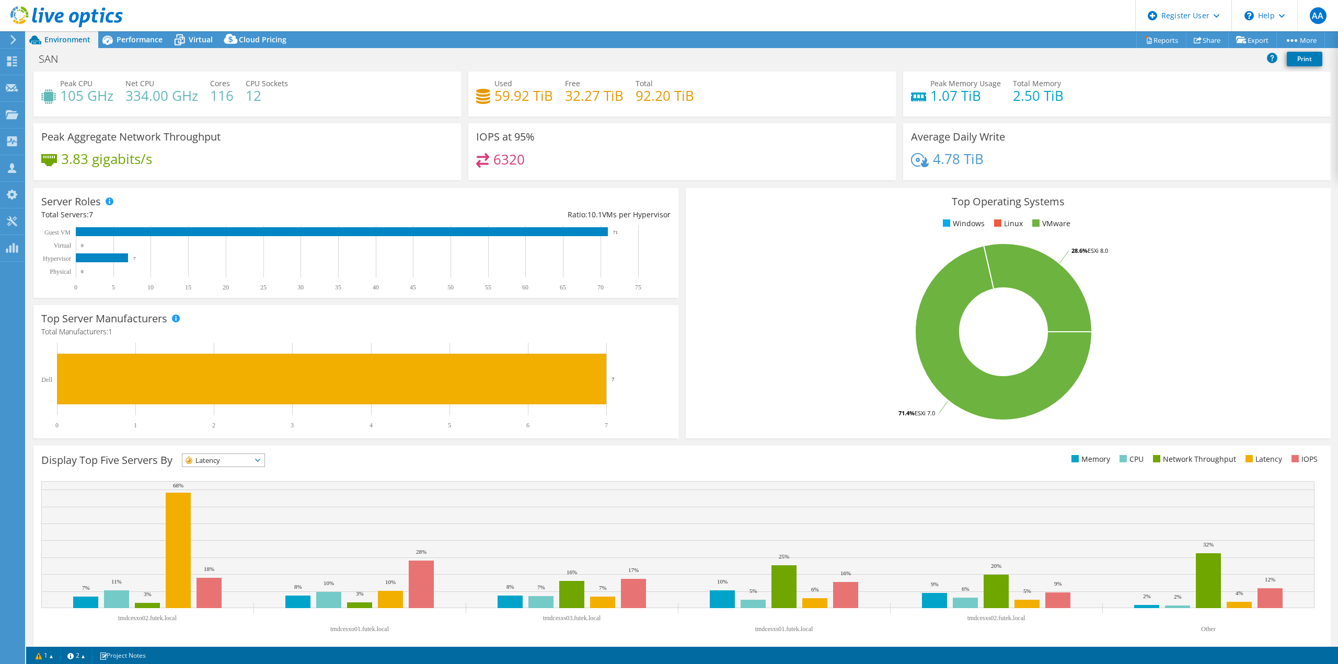
scroll to position [33, 0]
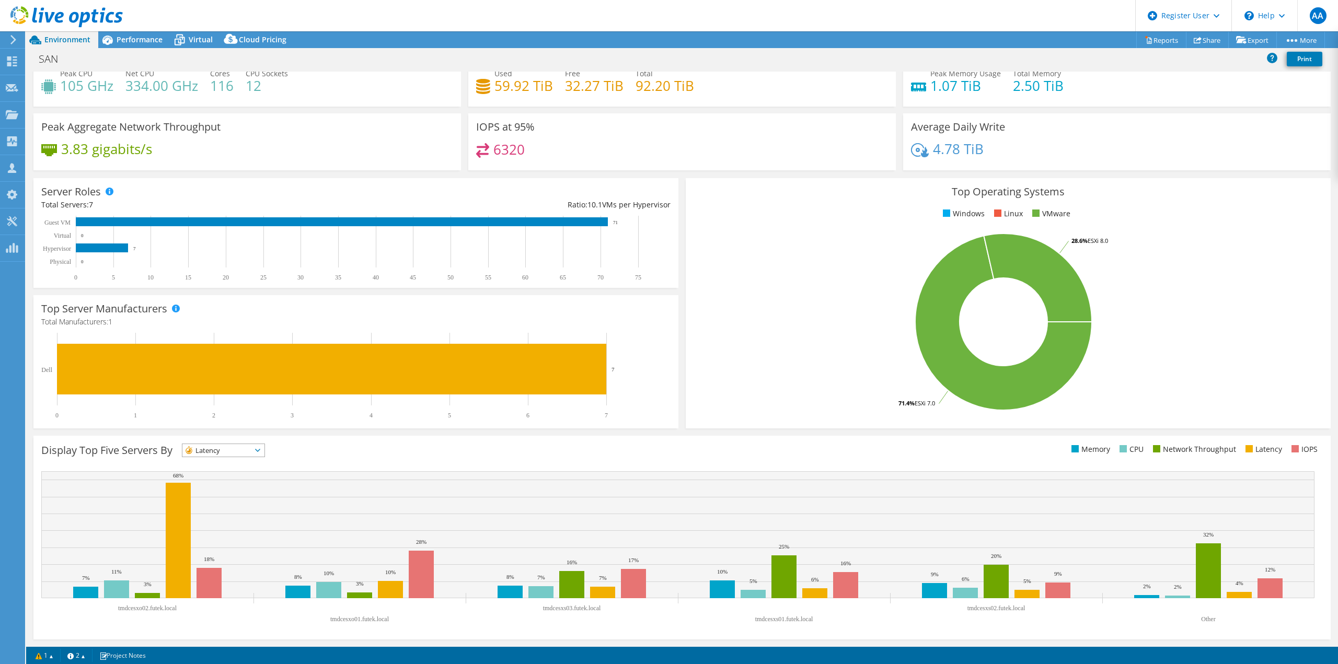
click at [137, 649] on section "Warnings Messages Queue Depth is not recorded from VMware VCenter servers and w…" at bounding box center [682, 655] width 1312 height 17
click at [137, 654] on link "Project Notes" at bounding box center [122, 655] width 61 height 13
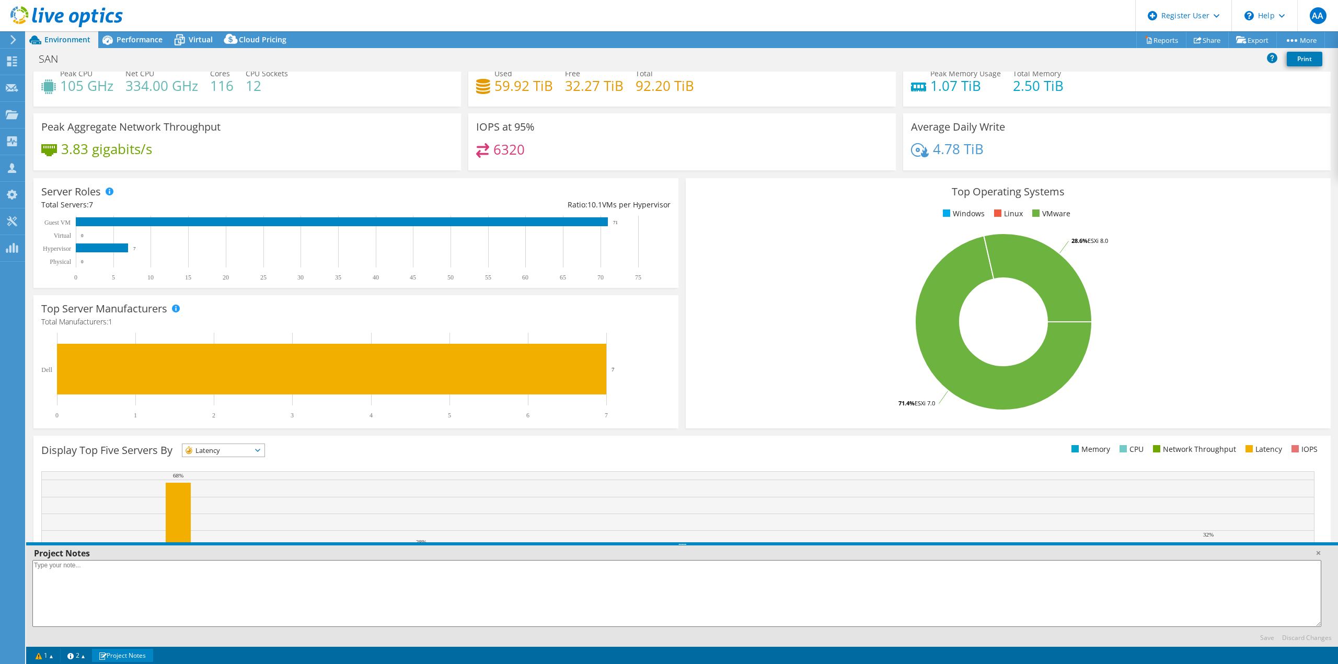
click at [127, 655] on link "Project Notes" at bounding box center [122, 655] width 61 height 13
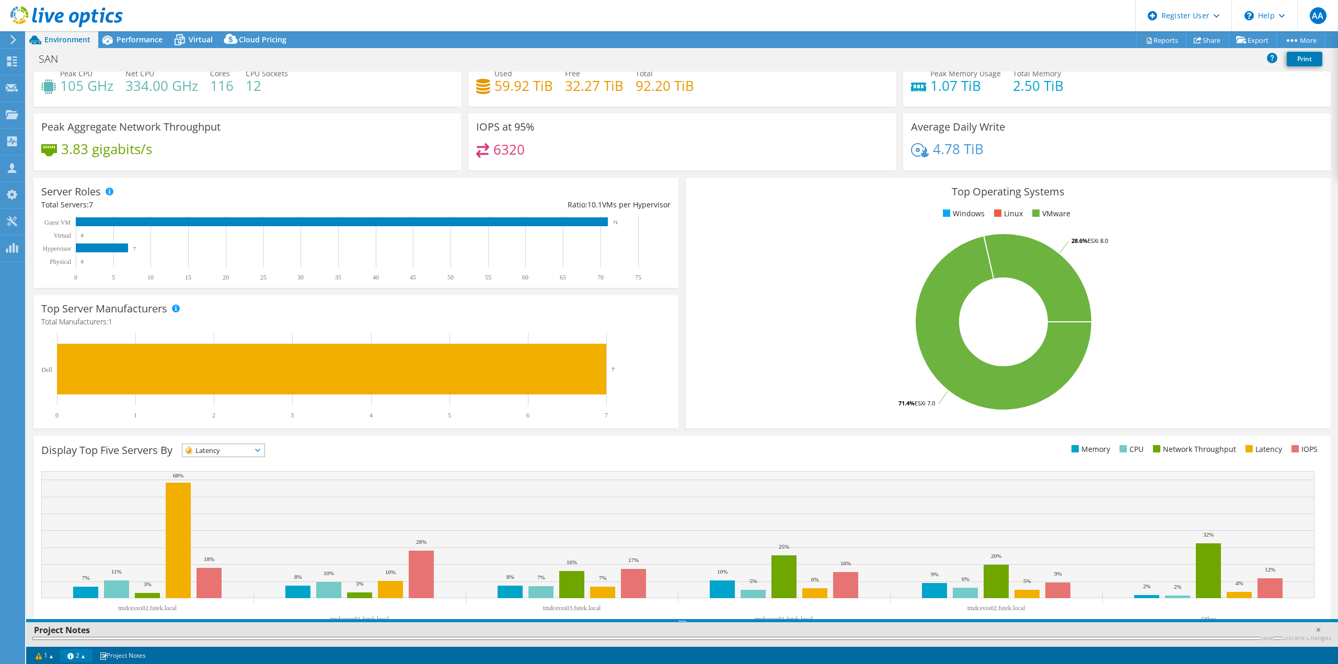
click at [85, 650] on link "2" at bounding box center [76, 655] width 32 height 13
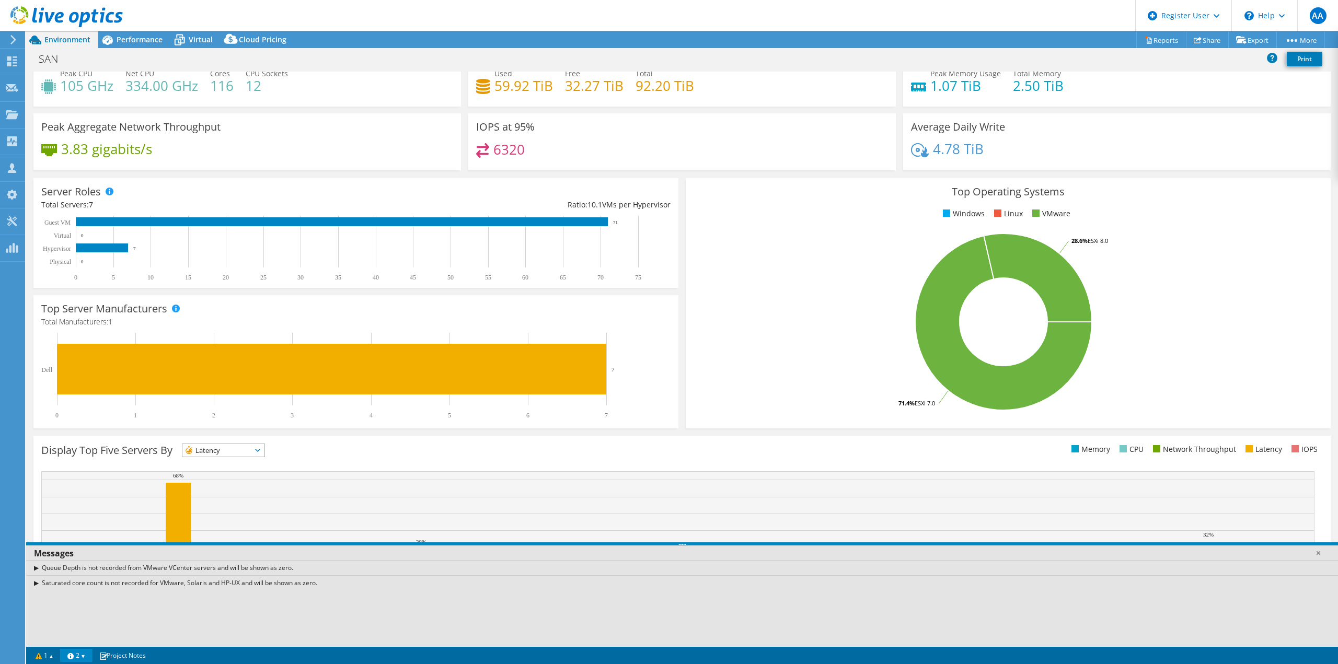
click at [85, 650] on link "2" at bounding box center [76, 655] width 32 height 13
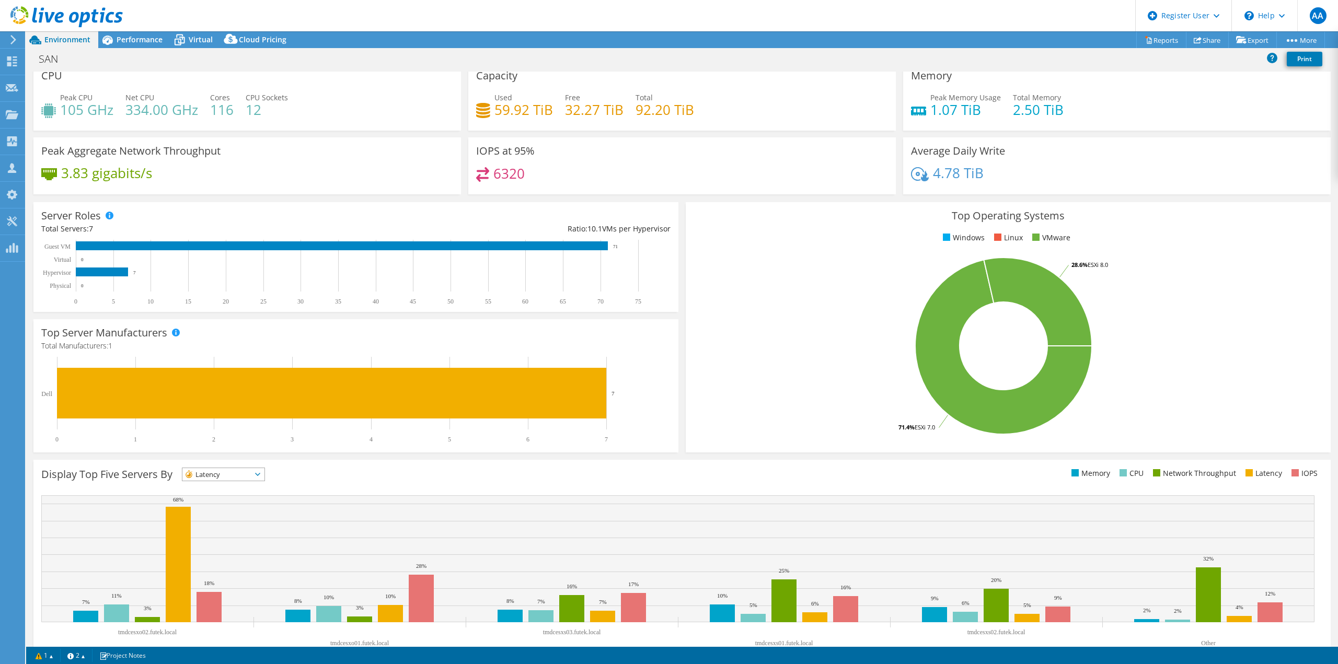
scroll to position [0, 0]
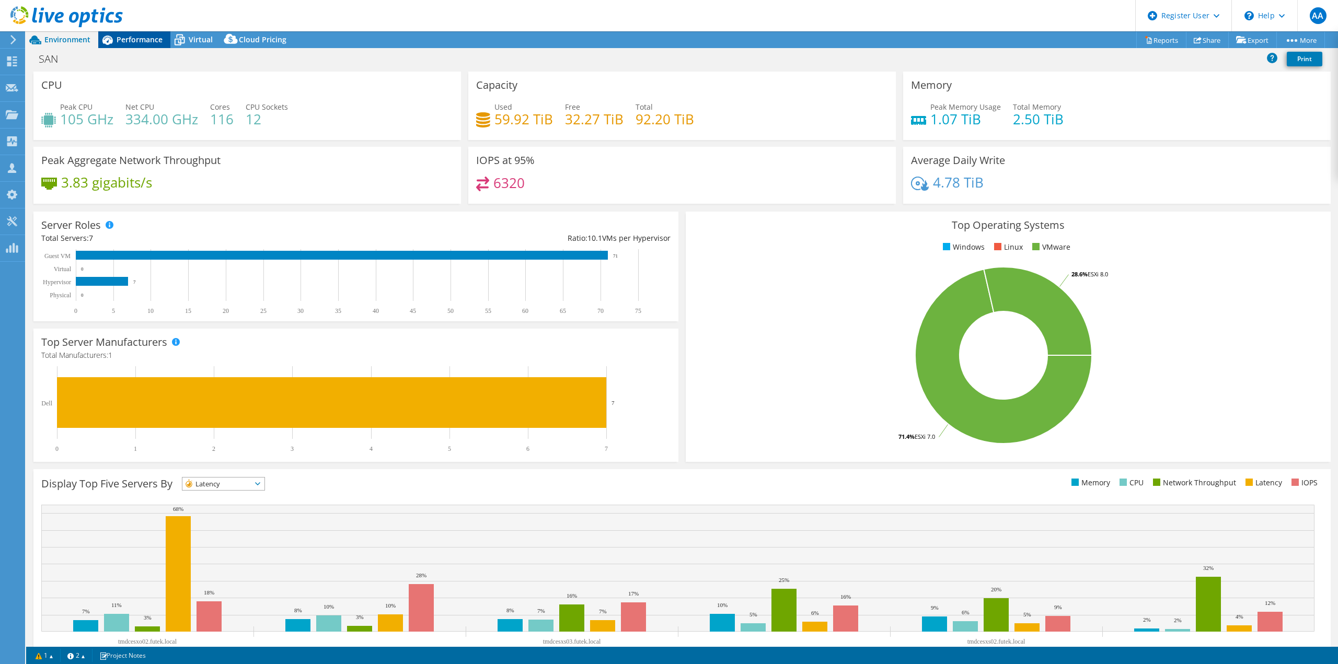
click at [126, 38] on span "Performance" at bounding box center [140, 40] width 46 height 10
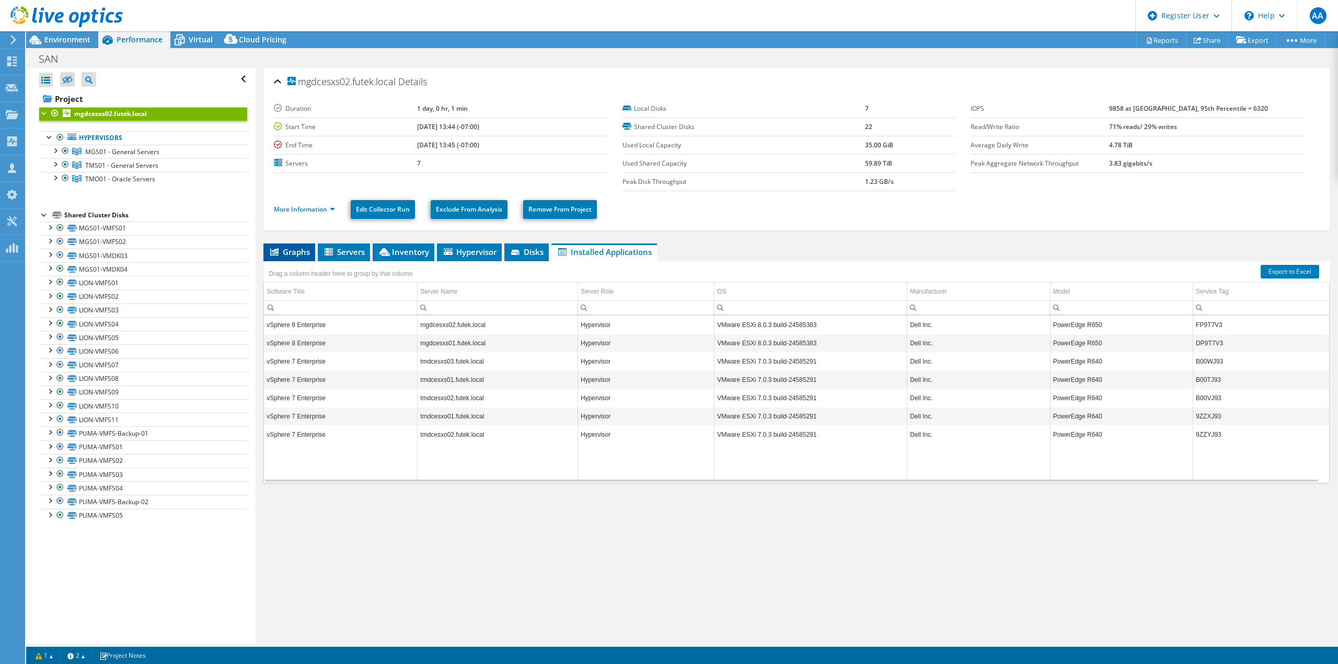
click at [289, 251] on span "Graphs" at bounding box center [289, 252] width 41 height 10
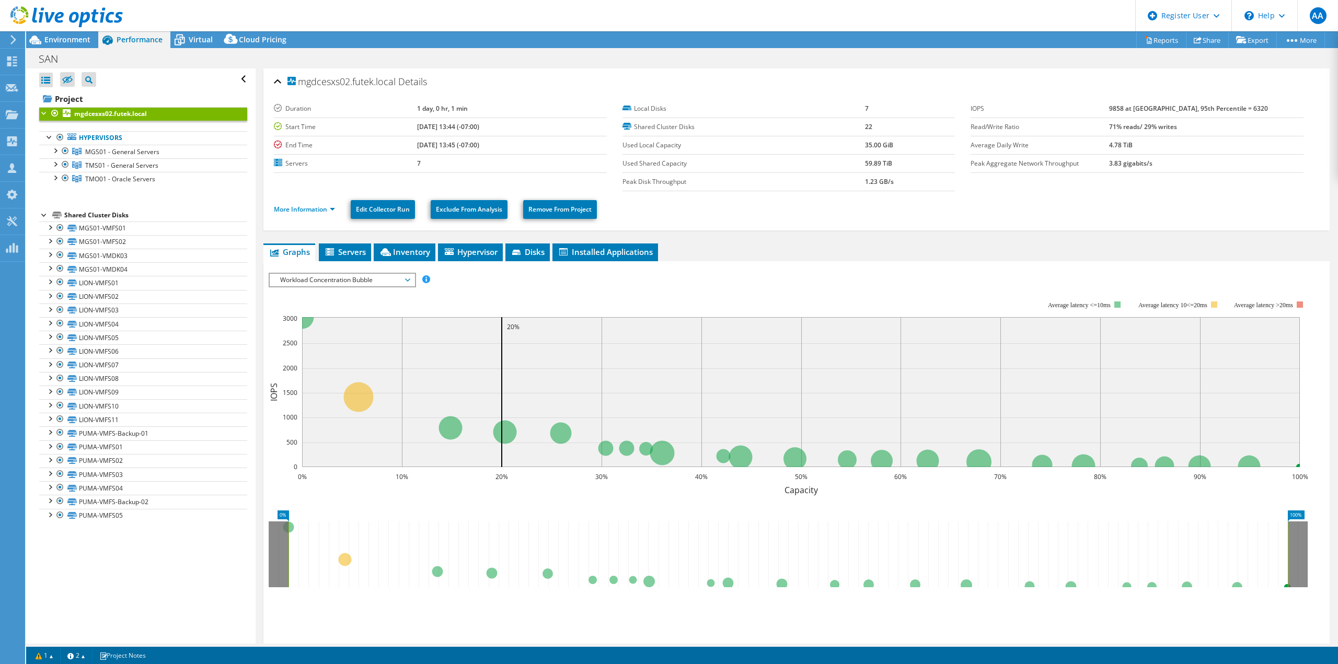
click at [389, 287] on div "Workload Concentration Bubble IOPS Disk Throughput IO Size Latency Queue Depth …" at bounding box center [342, 280] width 147 height 15
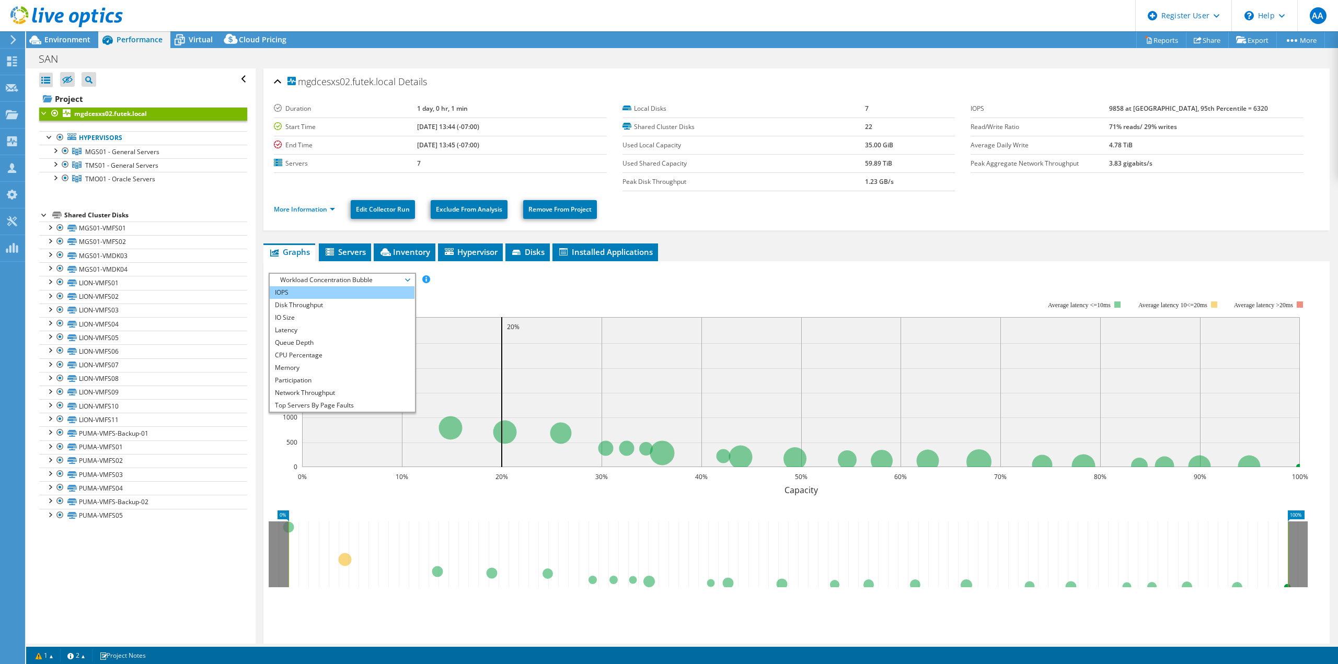
click at [351, 290] on li "IOPS" at bounding box center [342, 292] width 145 height 13
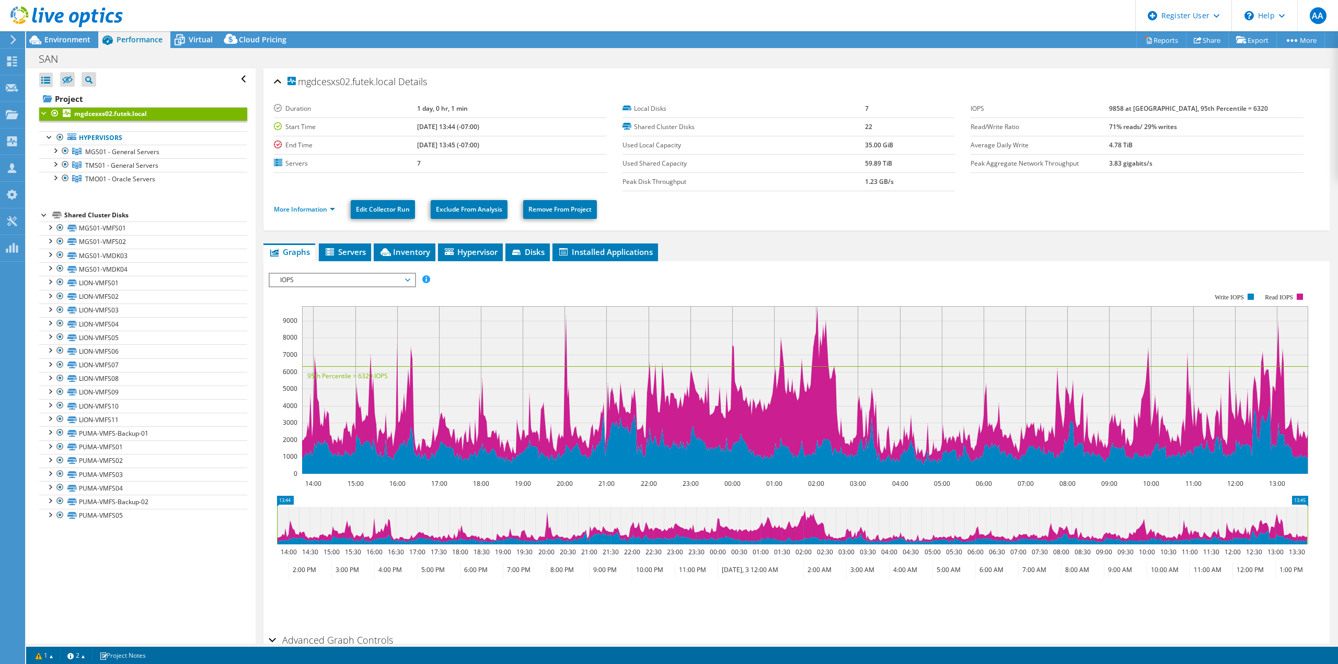
click at [364, 277] on span "IOPS" at bounding box center [342, 280] width 134 height 13
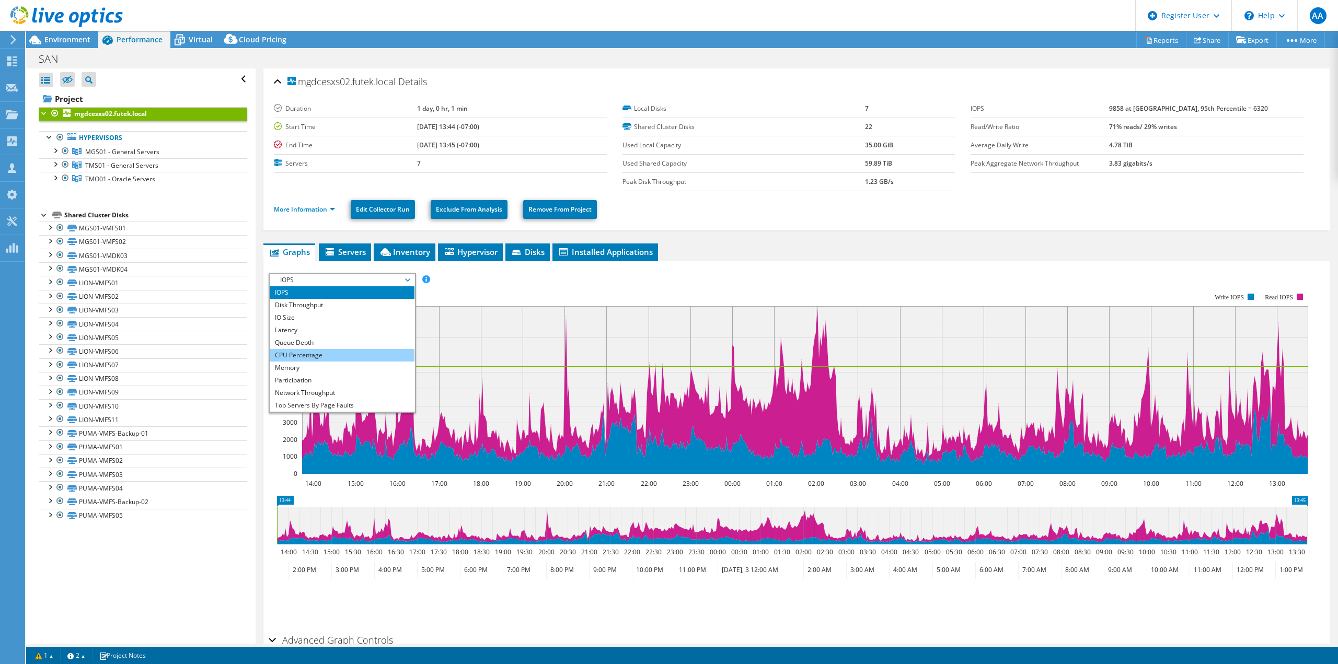
scroll to position [38, 0]
click at [290, 294] on li "Latency" at bounding box center [342, 292] width 145 height 13
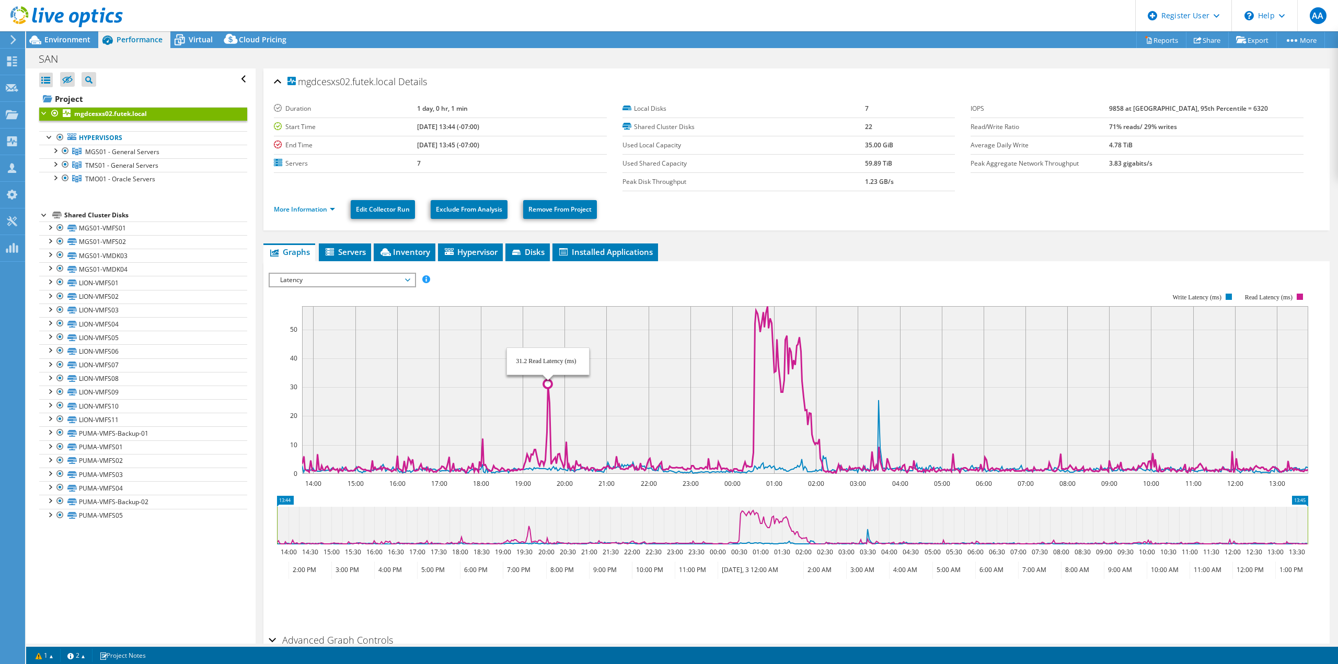
click at [548, 385] on icon at bounding box center [805, 389] width 1006 height 167
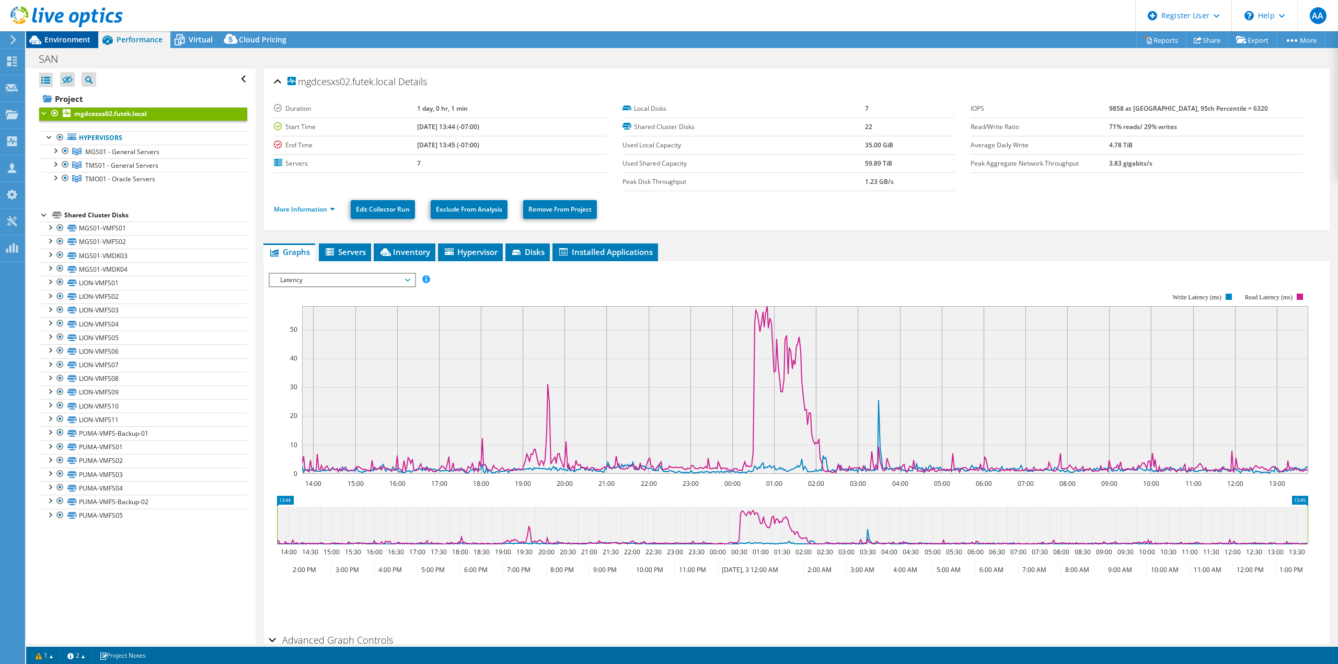
click at [70, 41] on span "Environment" at bounding box center [67, 40] width 46 height 10
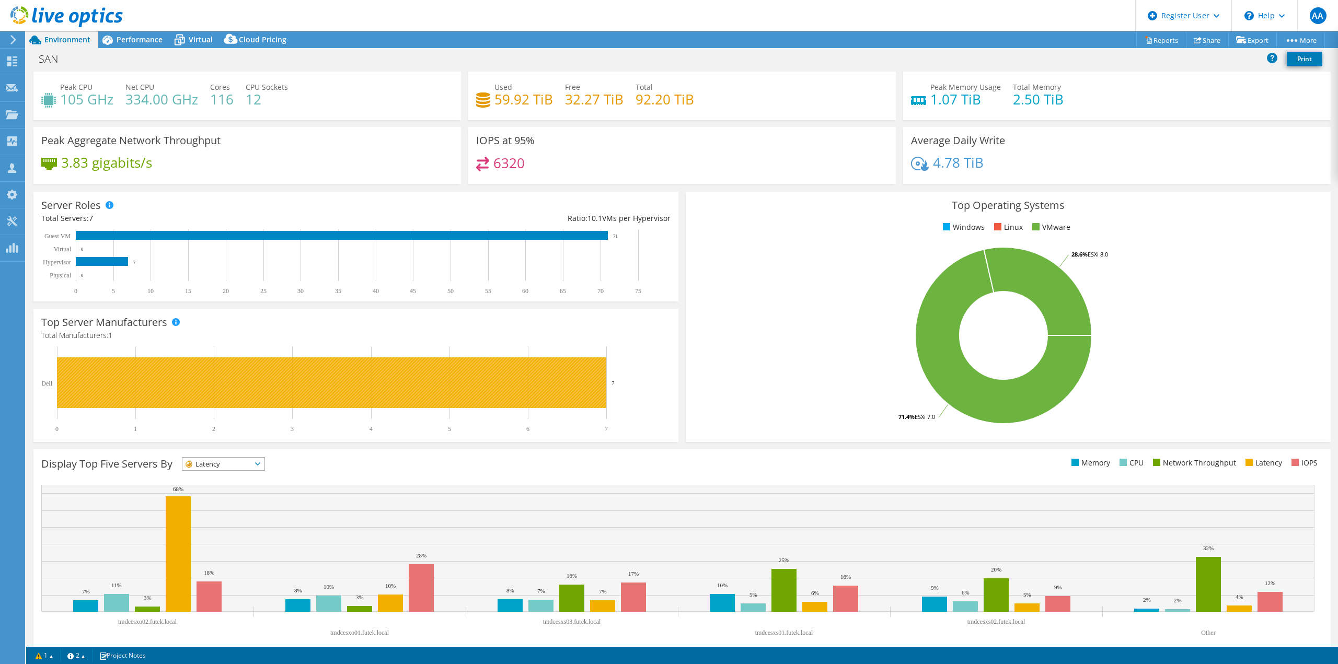
scroll to position [33, 0]
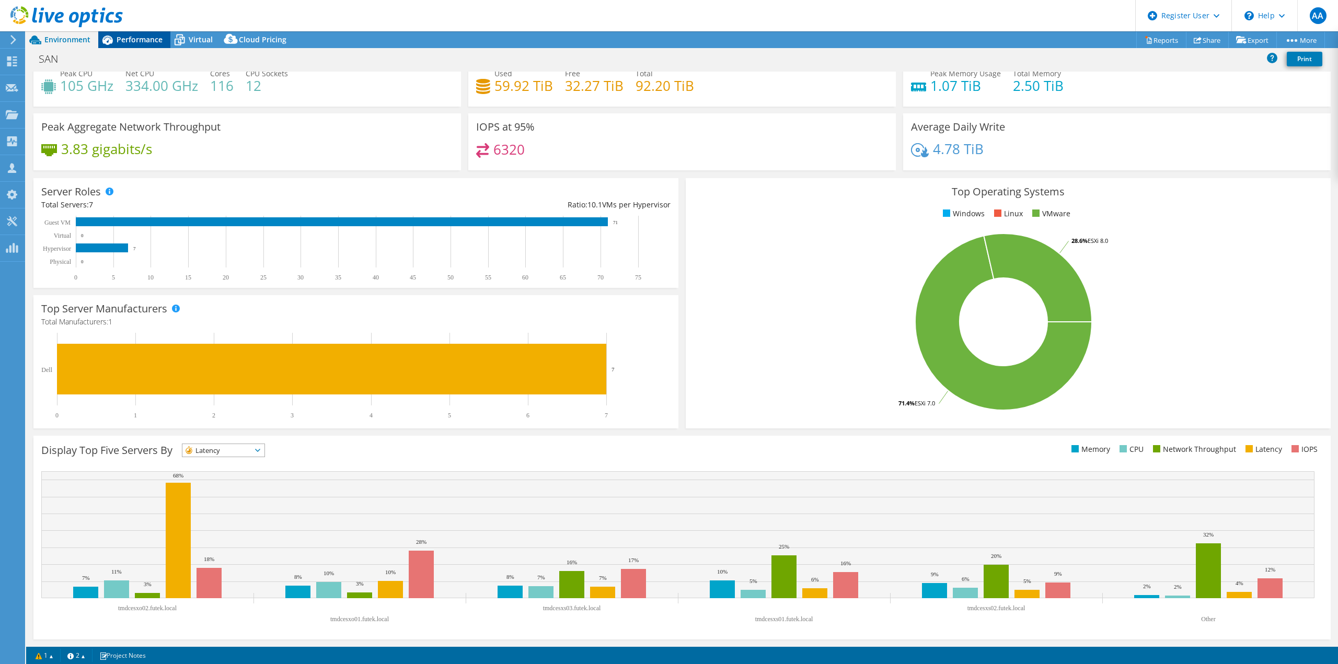
click at [153, 43] on span "Performance" at bounding box center [140, 40] width 46 height 10
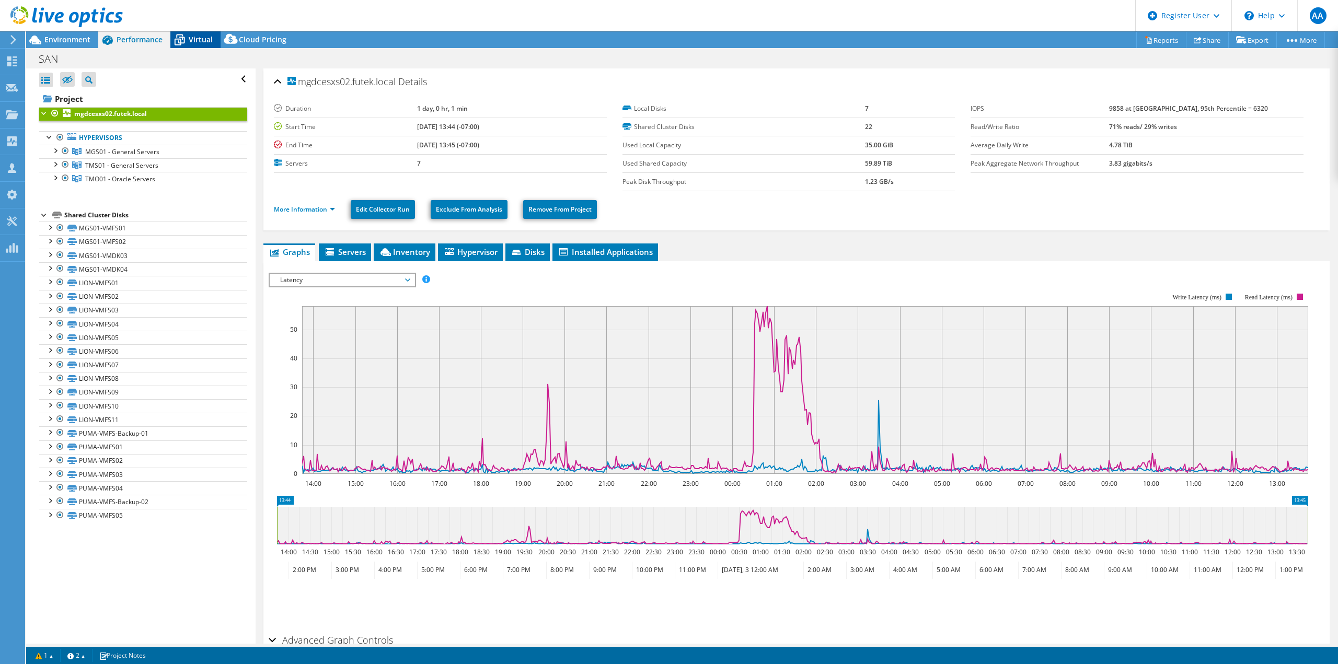
click at [205, 44] on div "Virtual" at bounding box center [195, 39] width 50 height 17
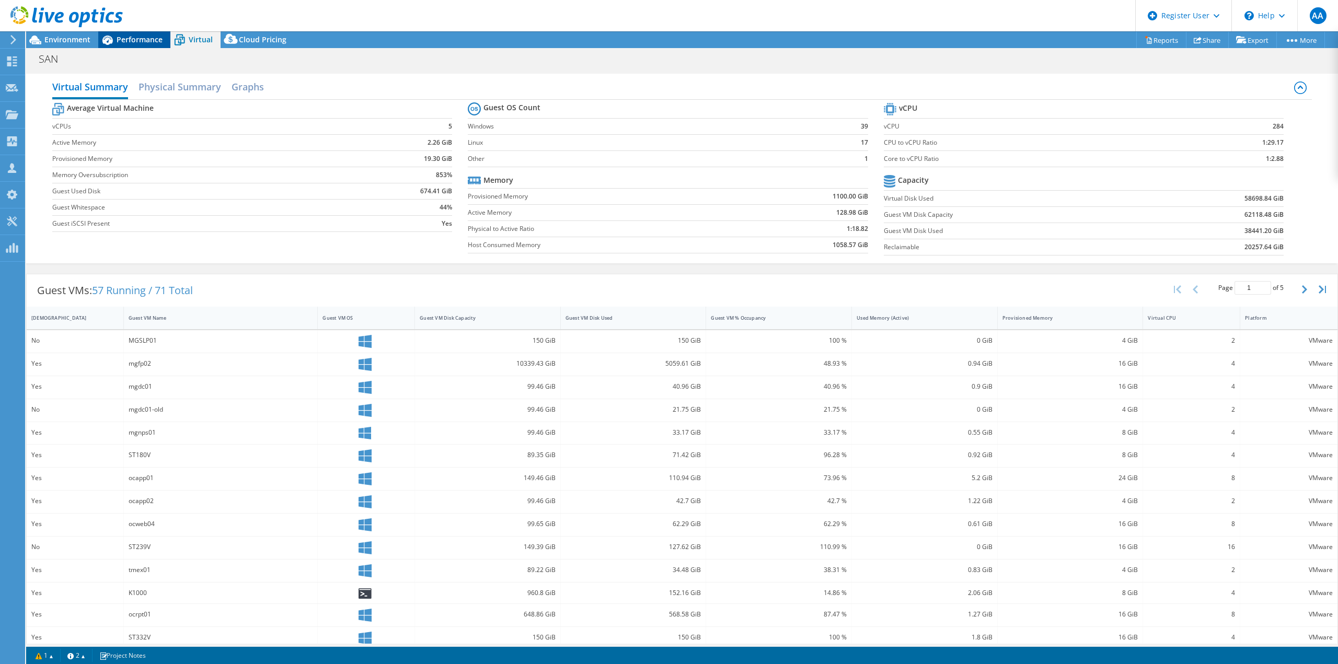
click at [136, 42] on span "Performance" at bounding box center [140, 40] width 46 height 10
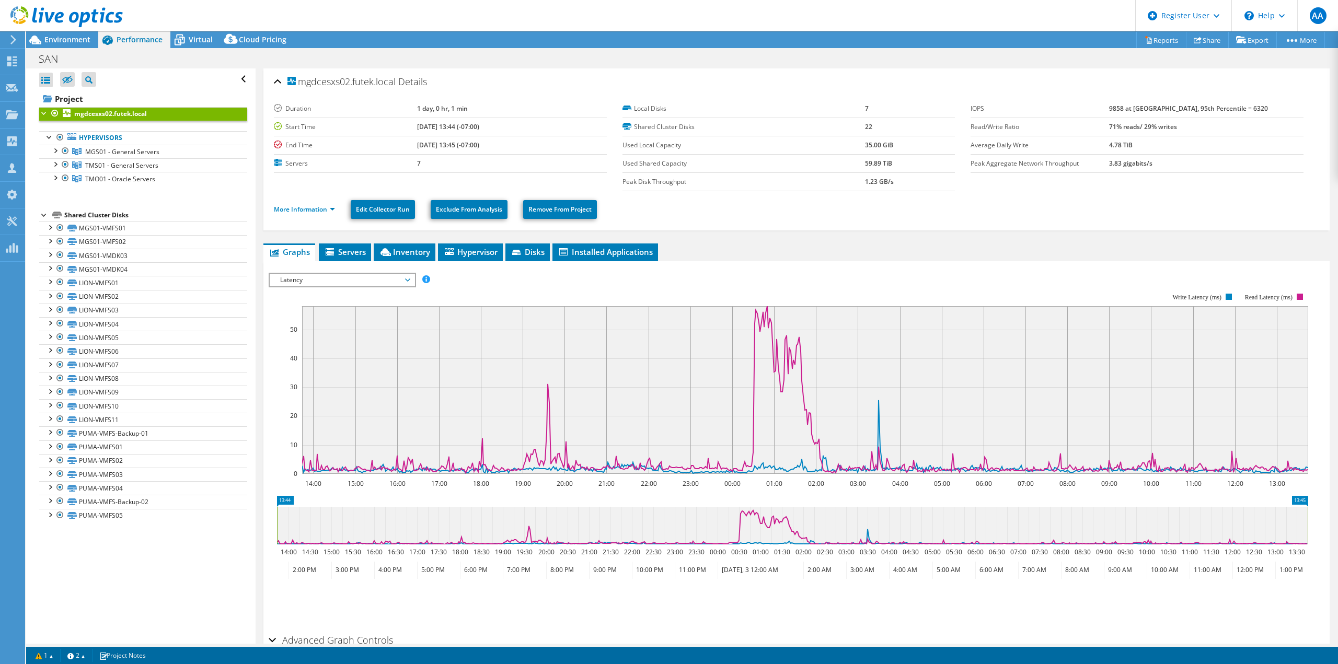
click at [81, 33] on div at bounding box center [61, 17] width 123 height 35
click at [83, 40] on span "Environment" at bounding box center [67, 40] width 46 height 10
